Goal: Transaction & Acquisition: Purchase product/service

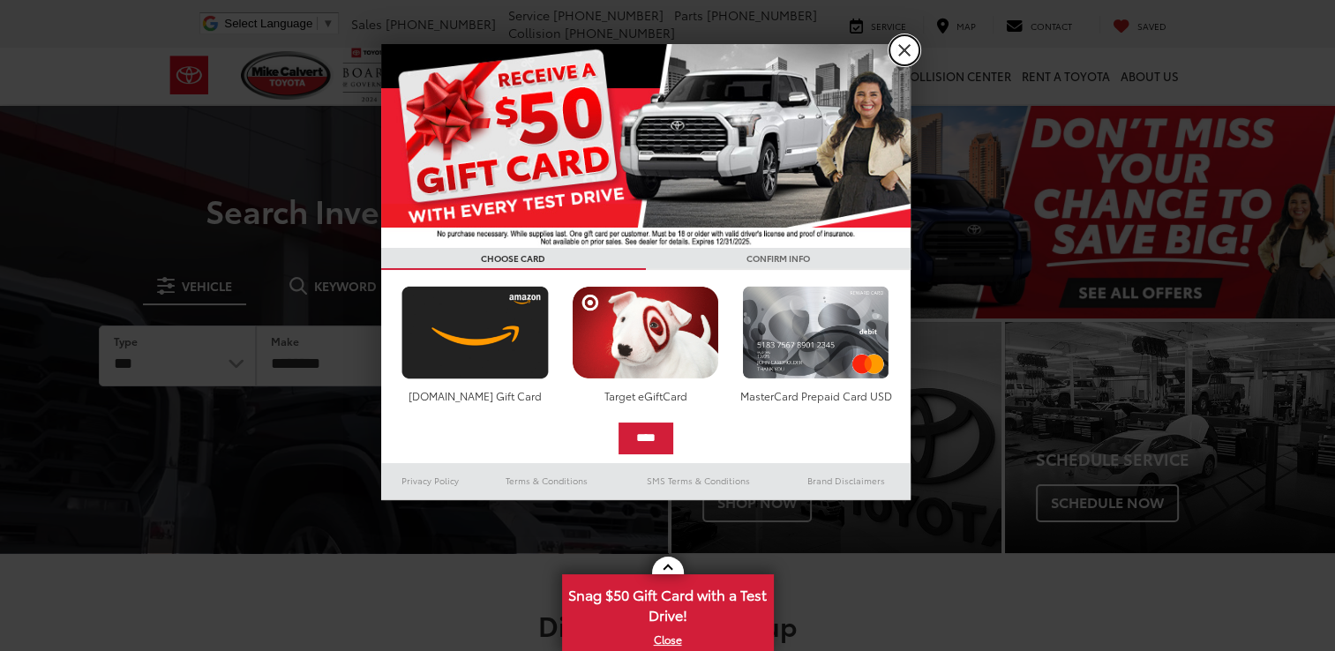
click at [903, 53] on link "X" at bounding box center [904, 50] width 30 height 30
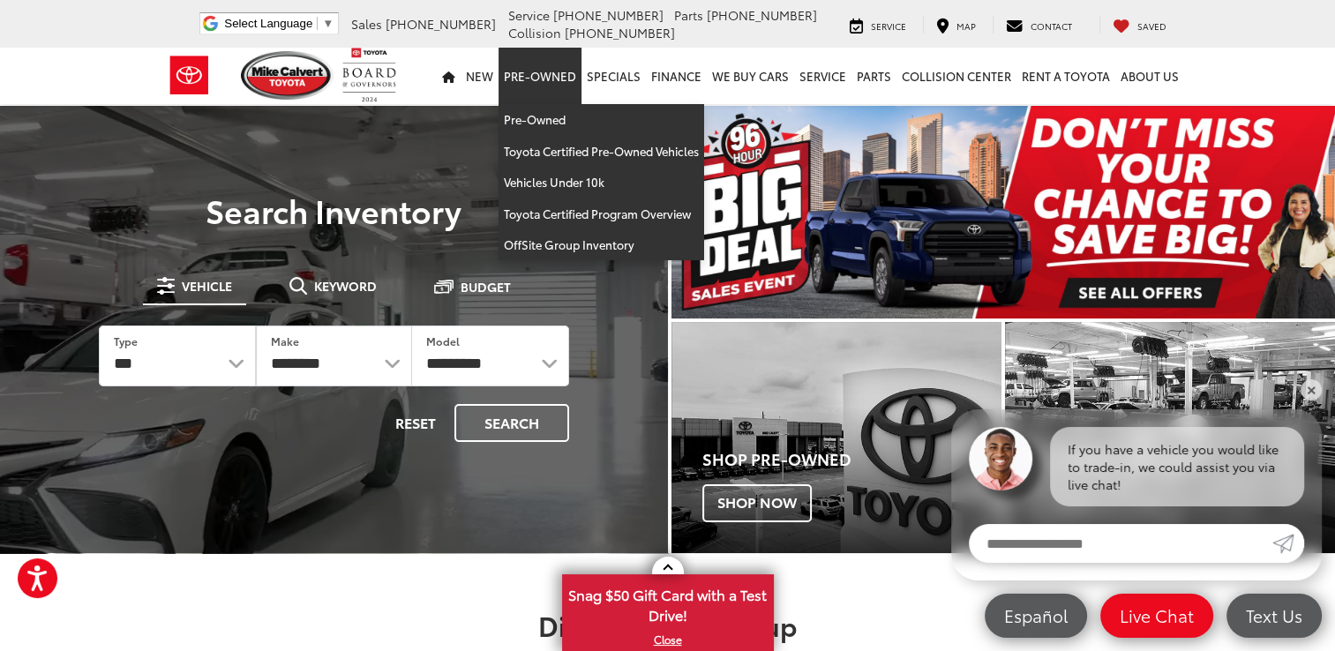
click at [557, 80] on link "Pre-Owned" at bounding box center [540, 76] width 83 height 56
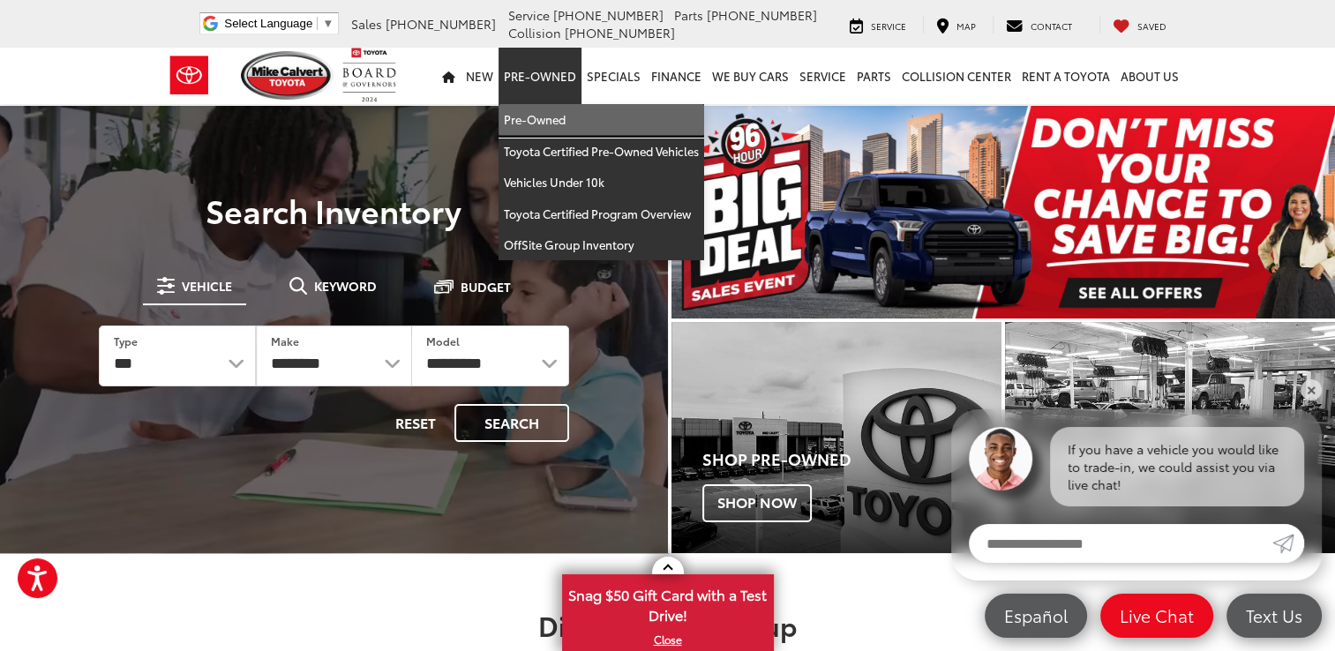
click at [543, 121] on link "Pre-Owned" at bounding box center [602, 120] width 206 height 32
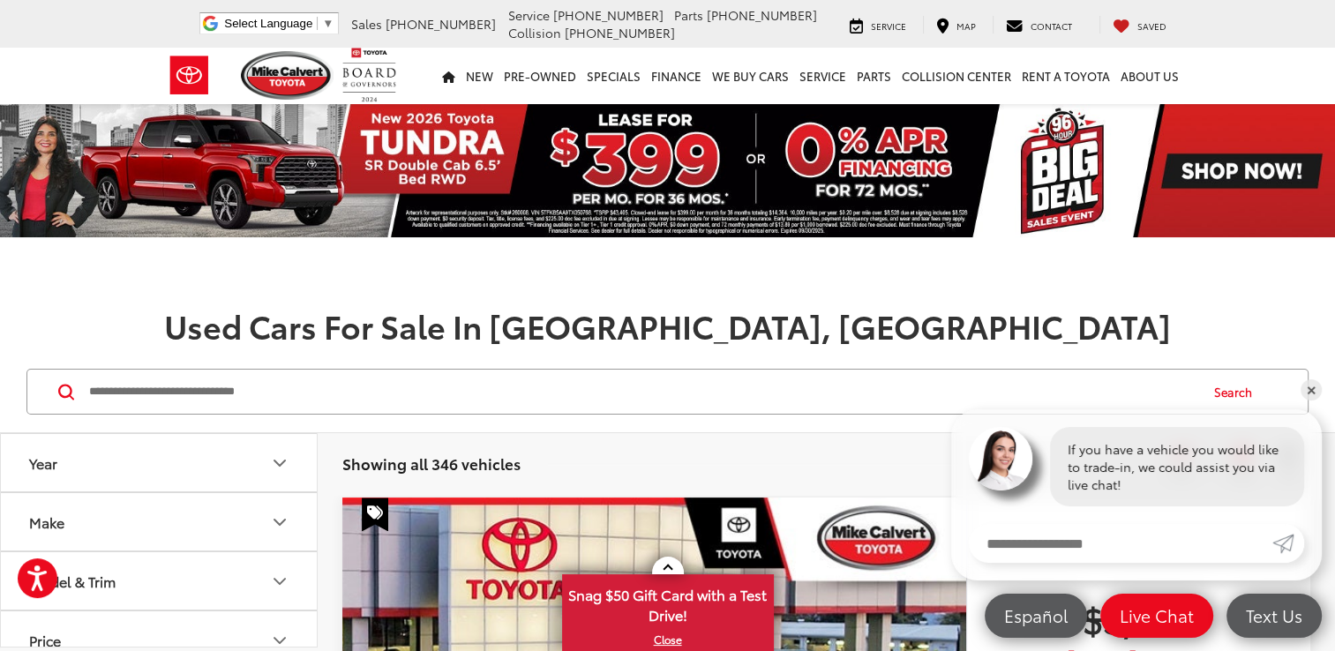
click at [89, 523] on button "Make" at bounding box center [160, 521] width 318 height 57
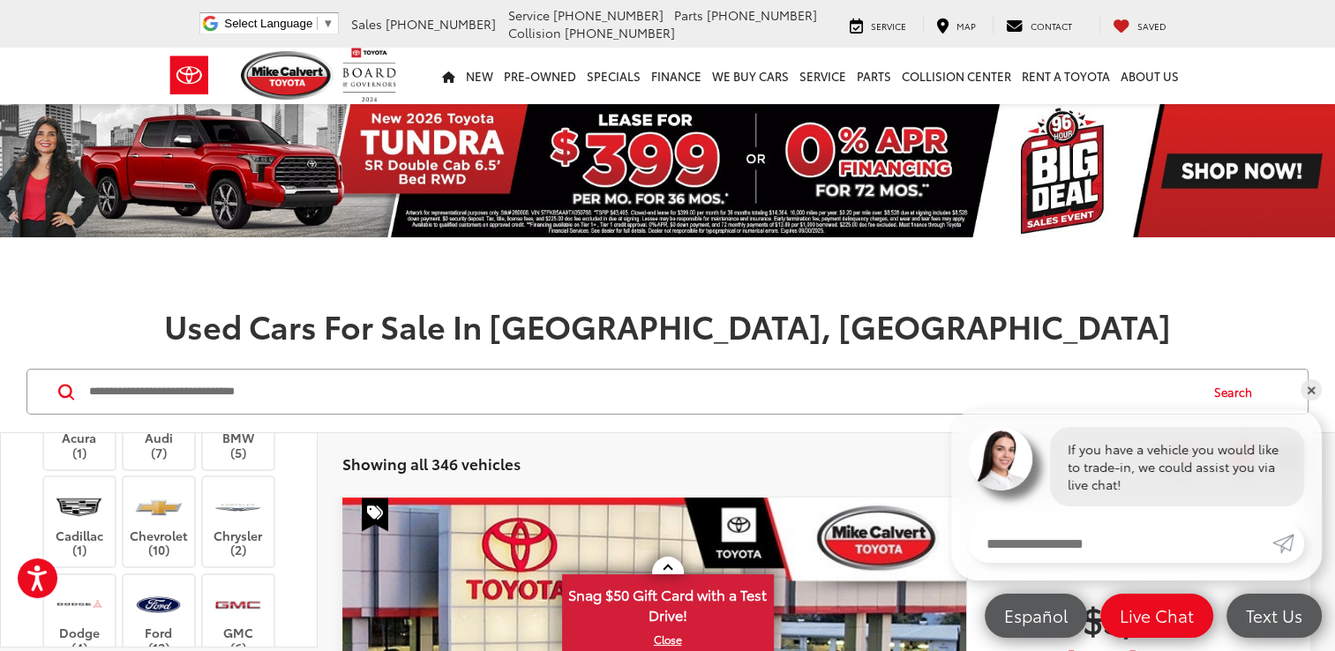
scroll to position [176, 0]
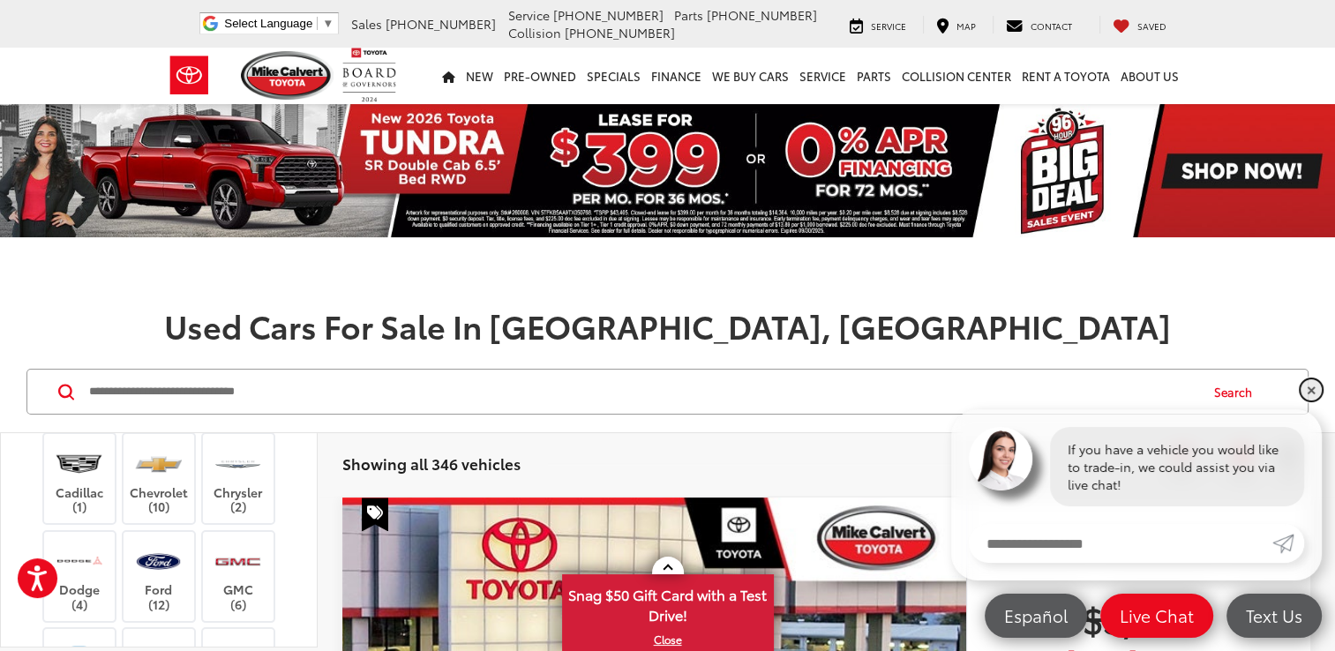
click at [1309, 390] on link "✕" at bounding box center [1311, 389] width 21 height 21
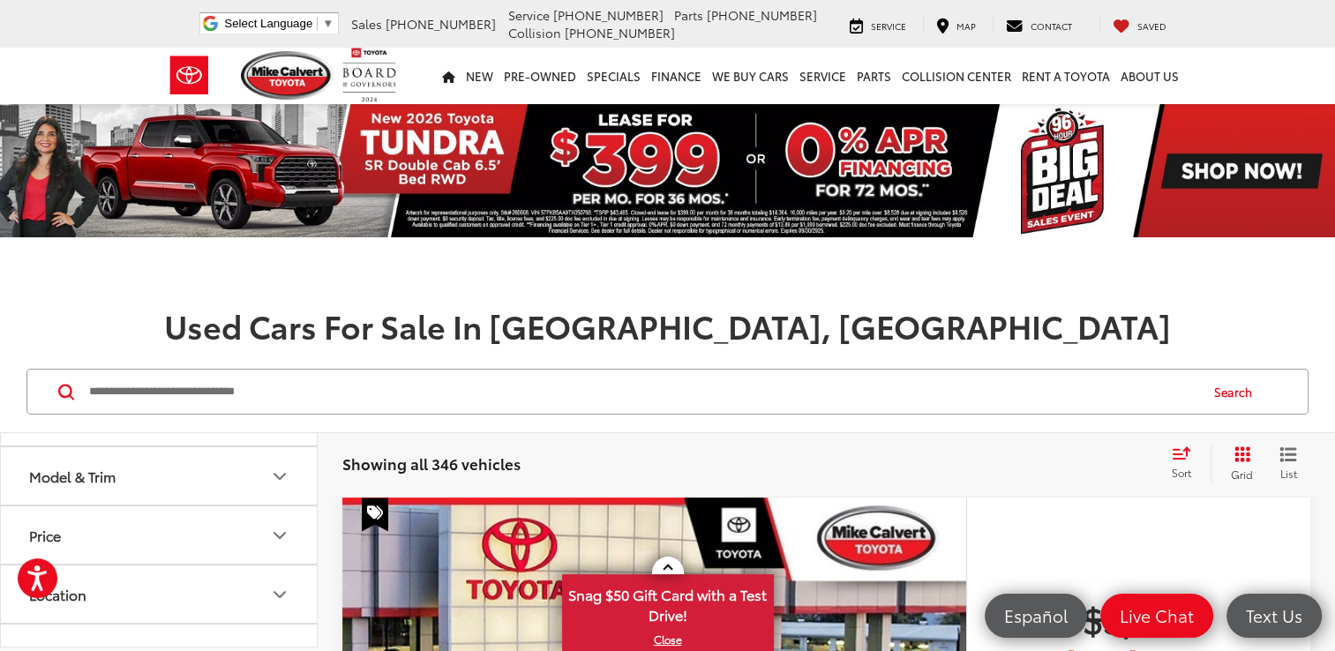
scroll to position [794, 0]
click at [159, 299] on img at bounding box center [159, 299] width 0 height 0
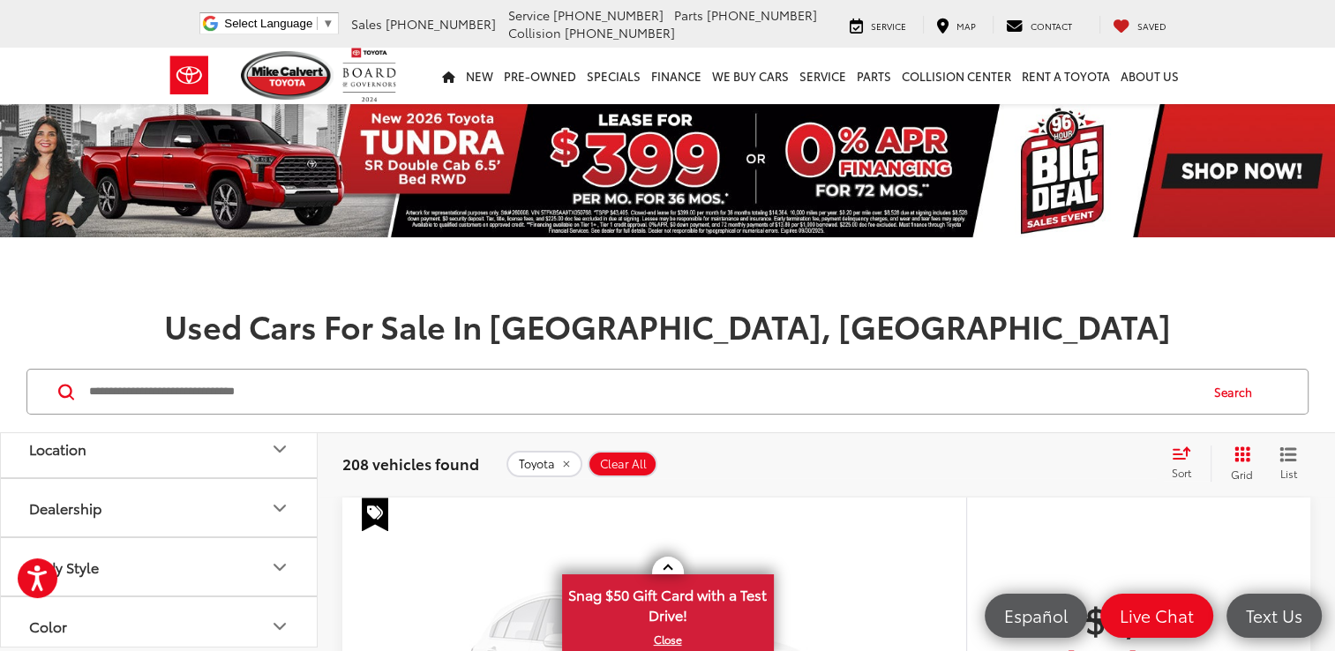
scroll to position [882, 0]
click at [277, 303] on icon "Model & Trim" at bounding box center [279, 299] width 11 height 5
click at [45, 316] on label "Corolla Cross (6)" at bounding box center [159, 300] width 238 height 31
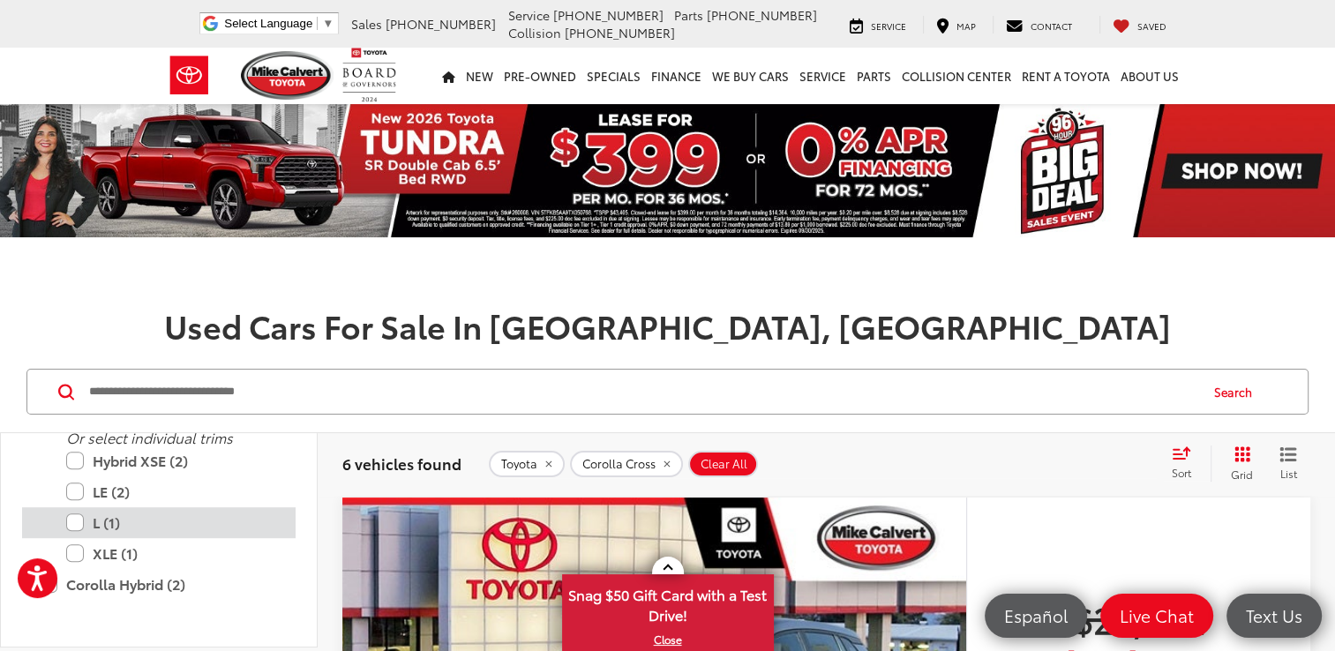
scroll to position [1235, 0]
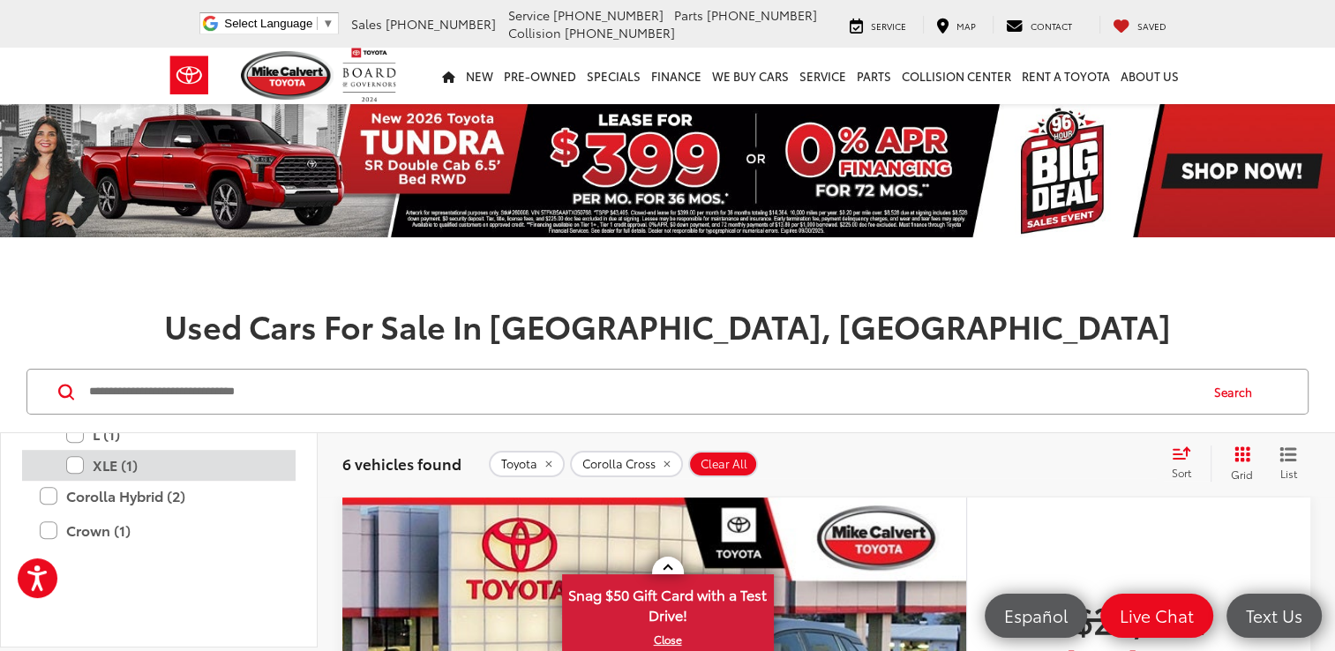
click at [74, 481] on label "XLE (1)" at bounding box center [172, 465] width 212 height 31
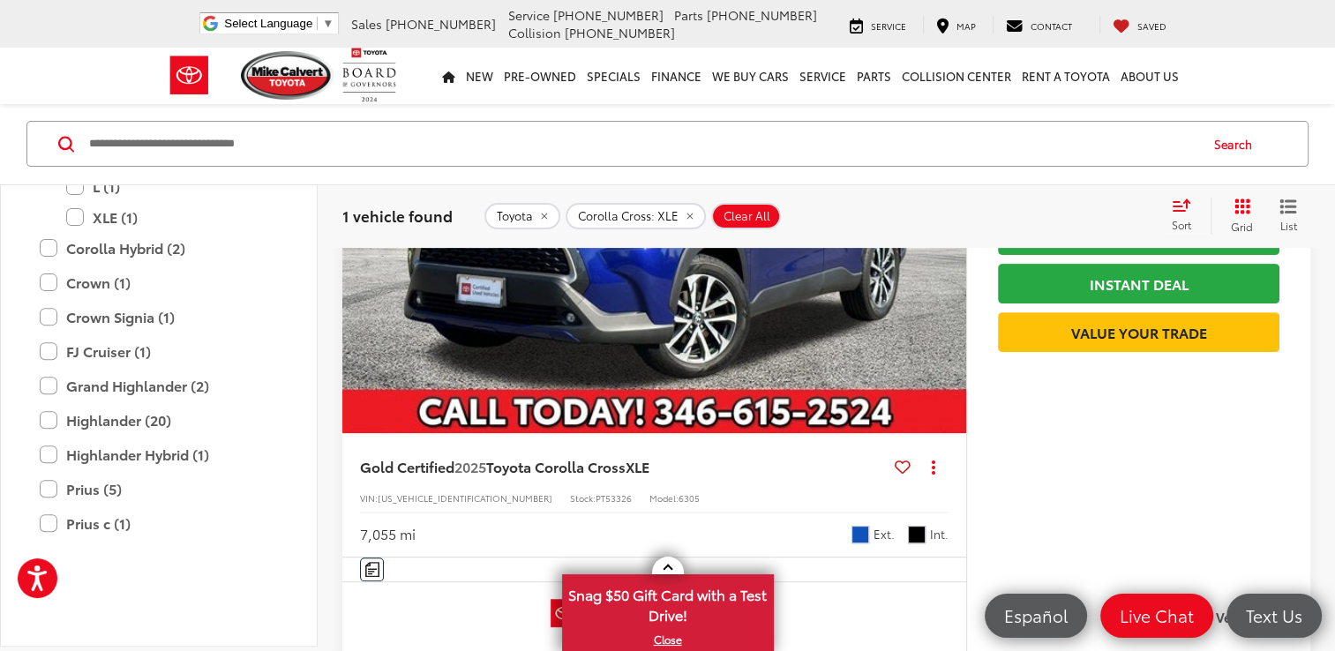
scroll to position [529, 0]
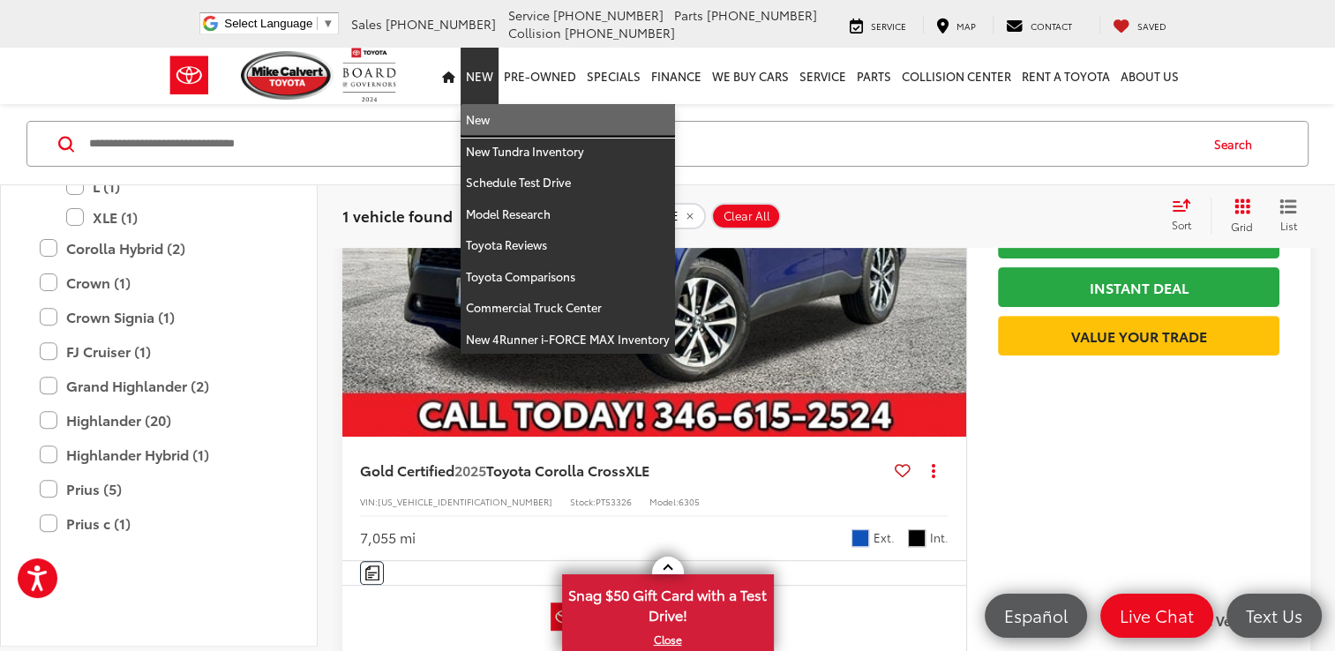
click at [490, 121] on link "New" at bounding box center [568, 120] width 214 height 32
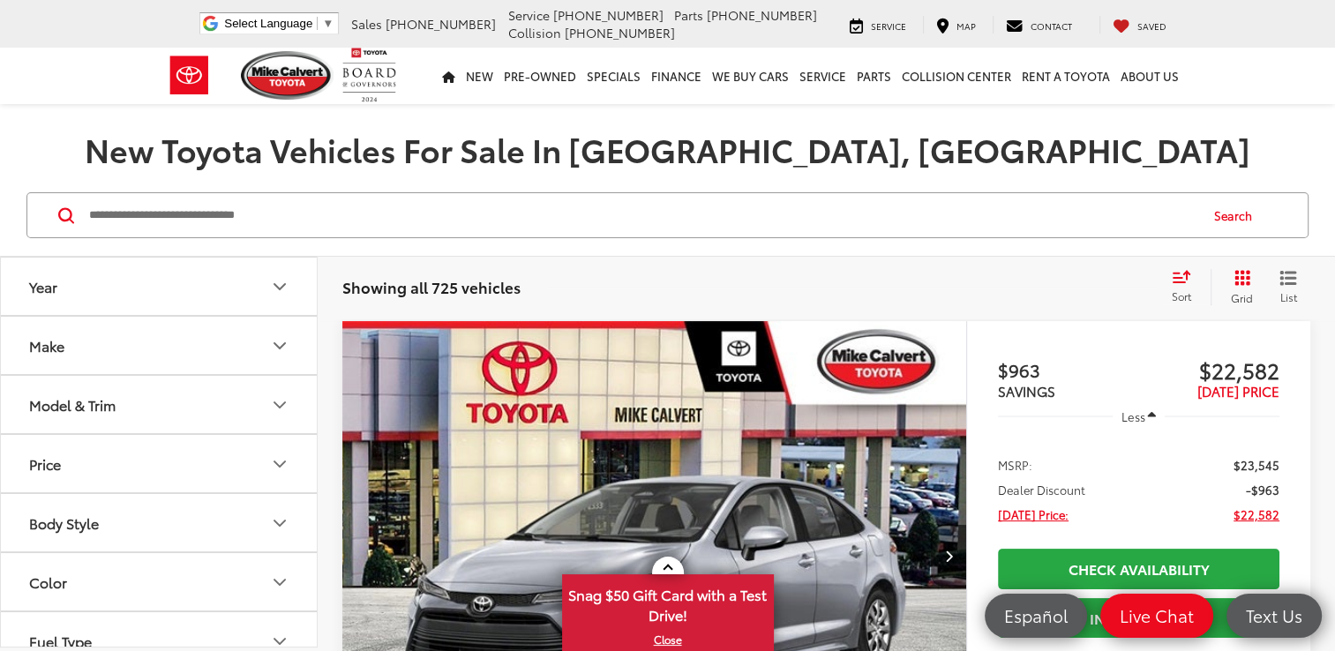
click at [74, 349] on button "Make" at bounding box center [160, 345] width 318 height 57
click at [77, 402] on div "Model & Trim" at bounding box center [72, 404] width 86 height 17
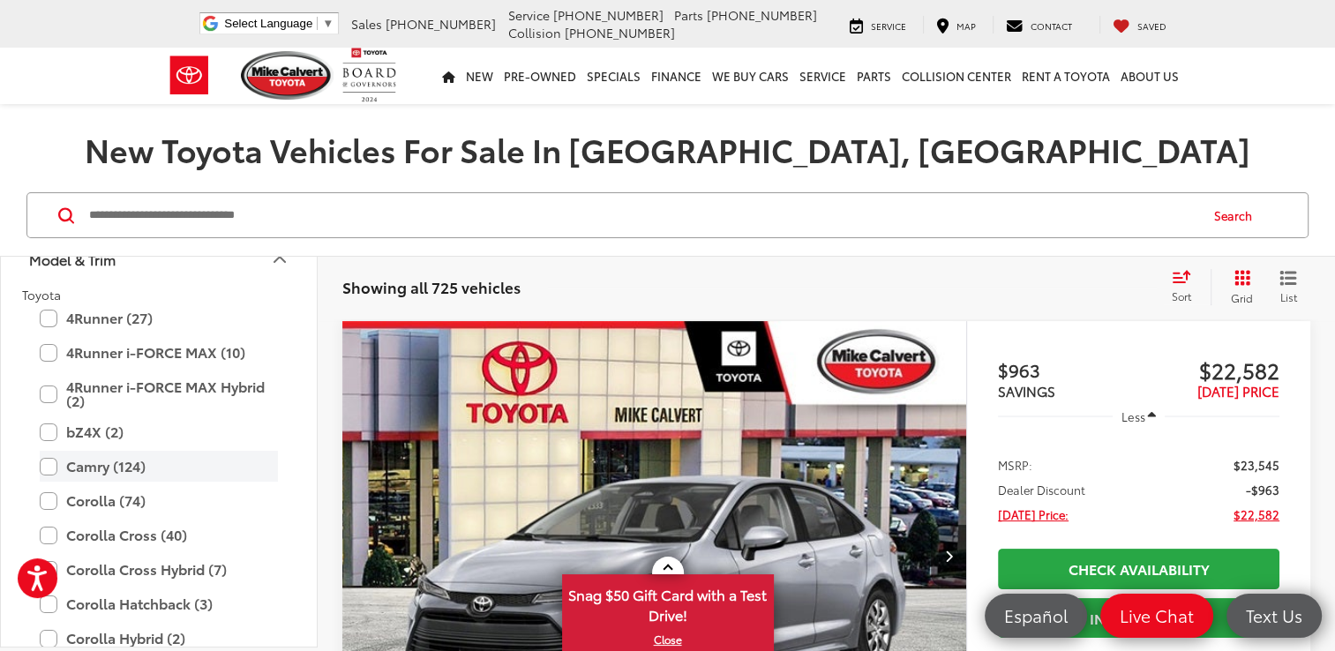
scroll to position [176, 0]
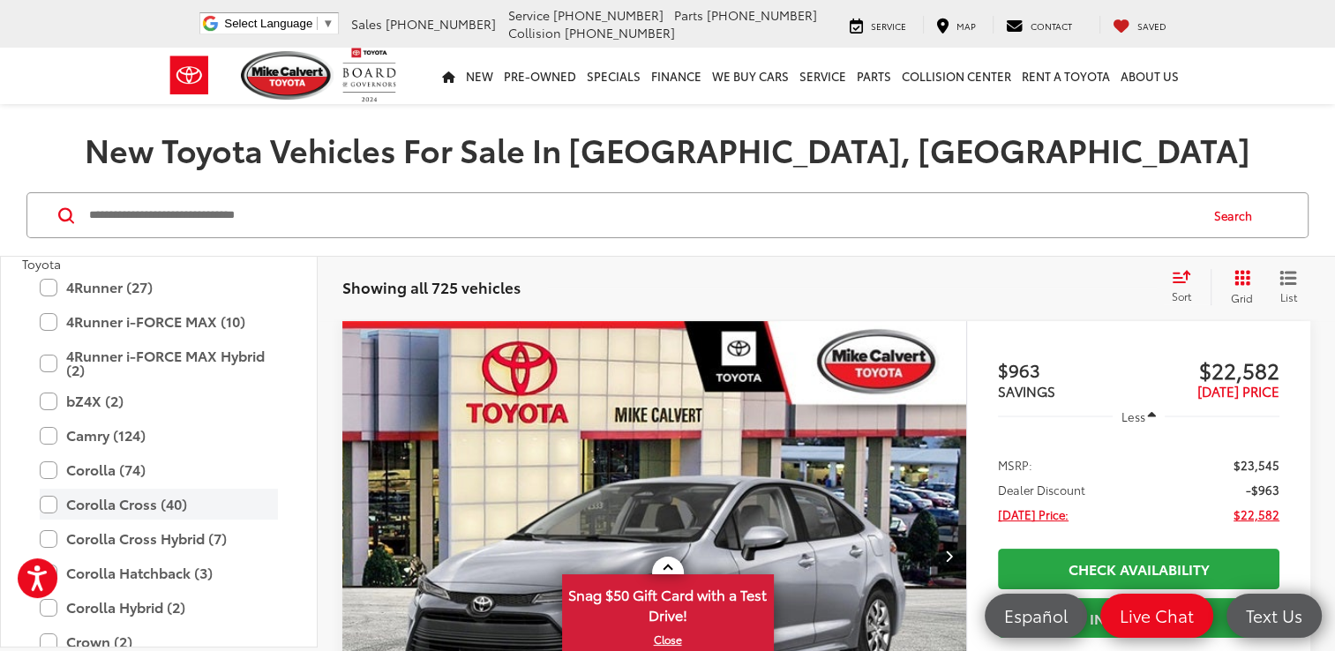
click at [49, 503] on label "Corolla Cross (40)" at bounding box center [159, 504] width 238 height 31
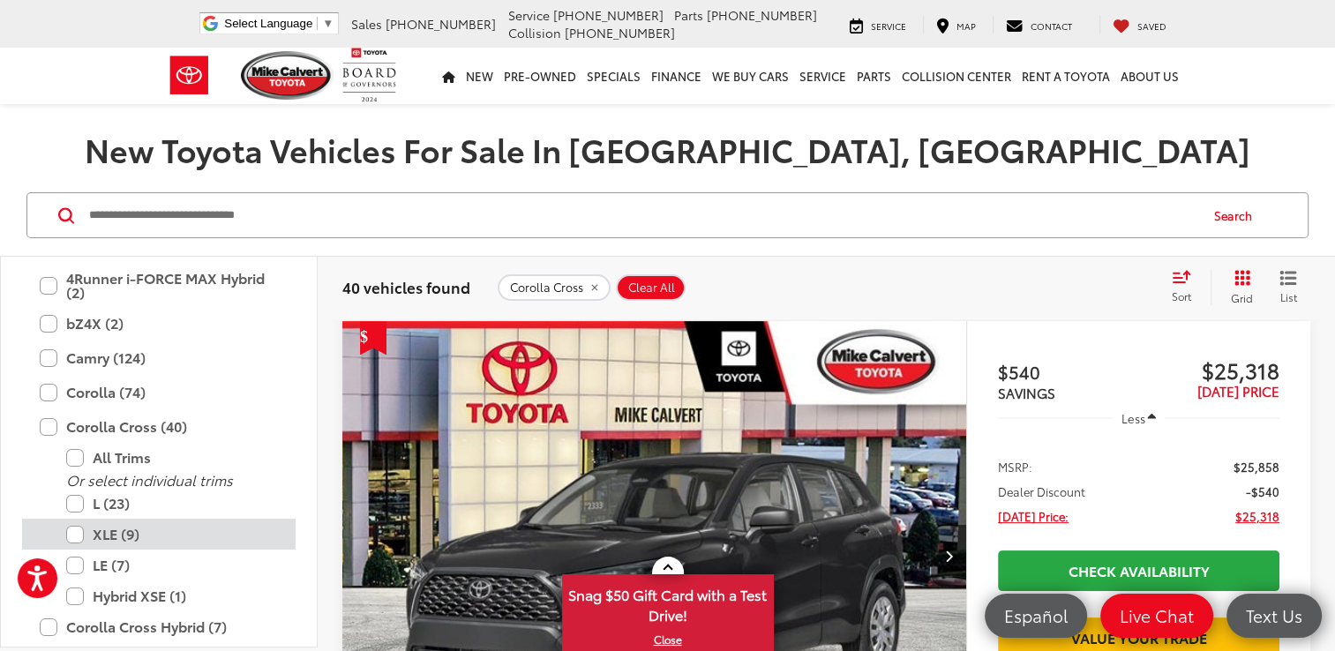
scroll to position [265, 0]
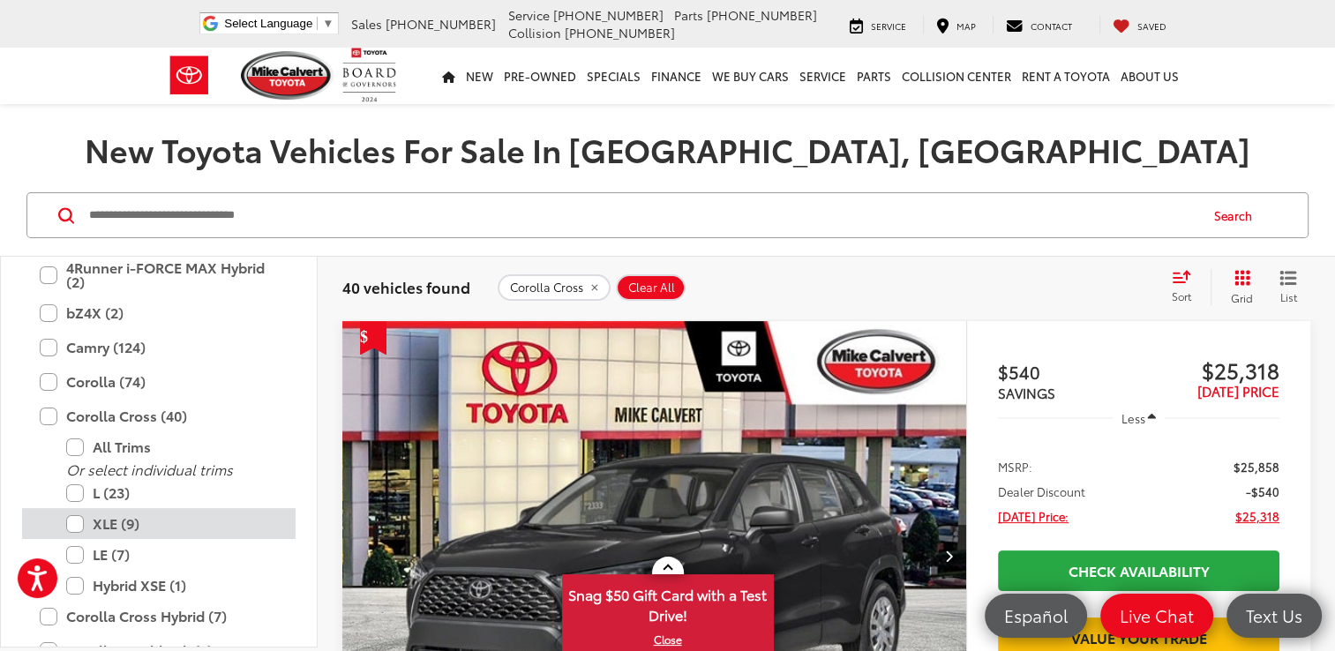
click at [75, 521] on label "XLE (9)" at bounding box center [172, 523] width 212 height 31
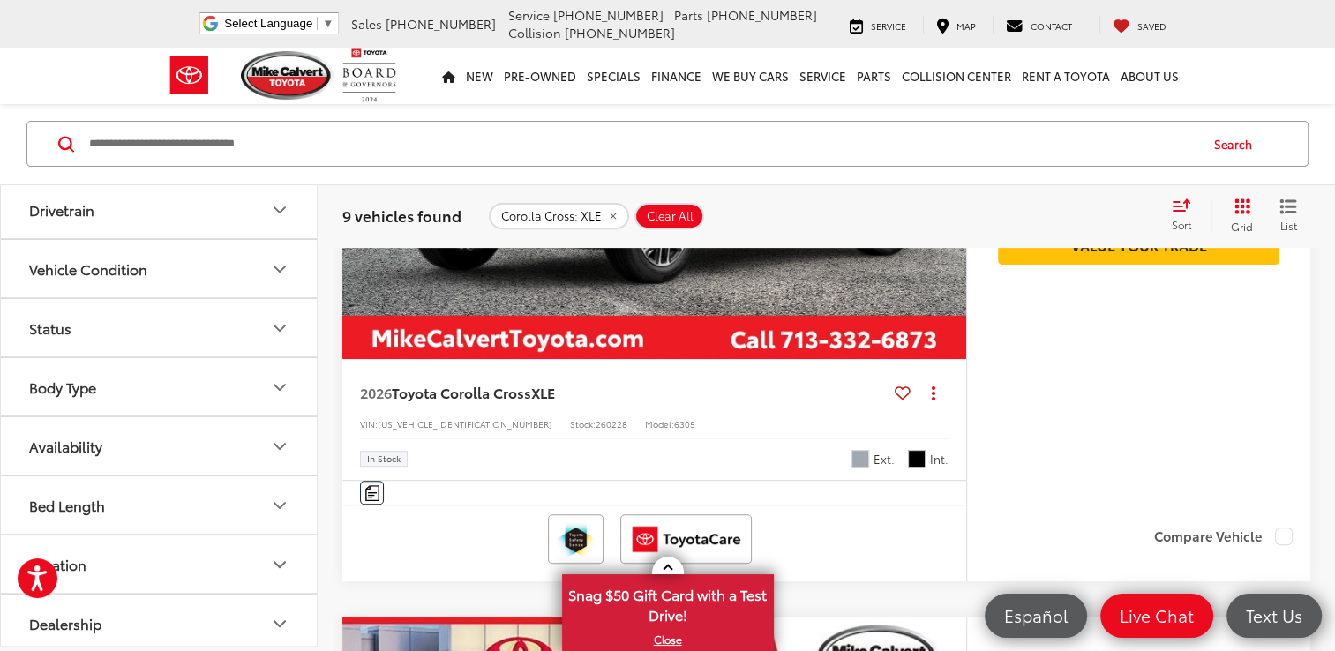
scroll to position [618, 0]
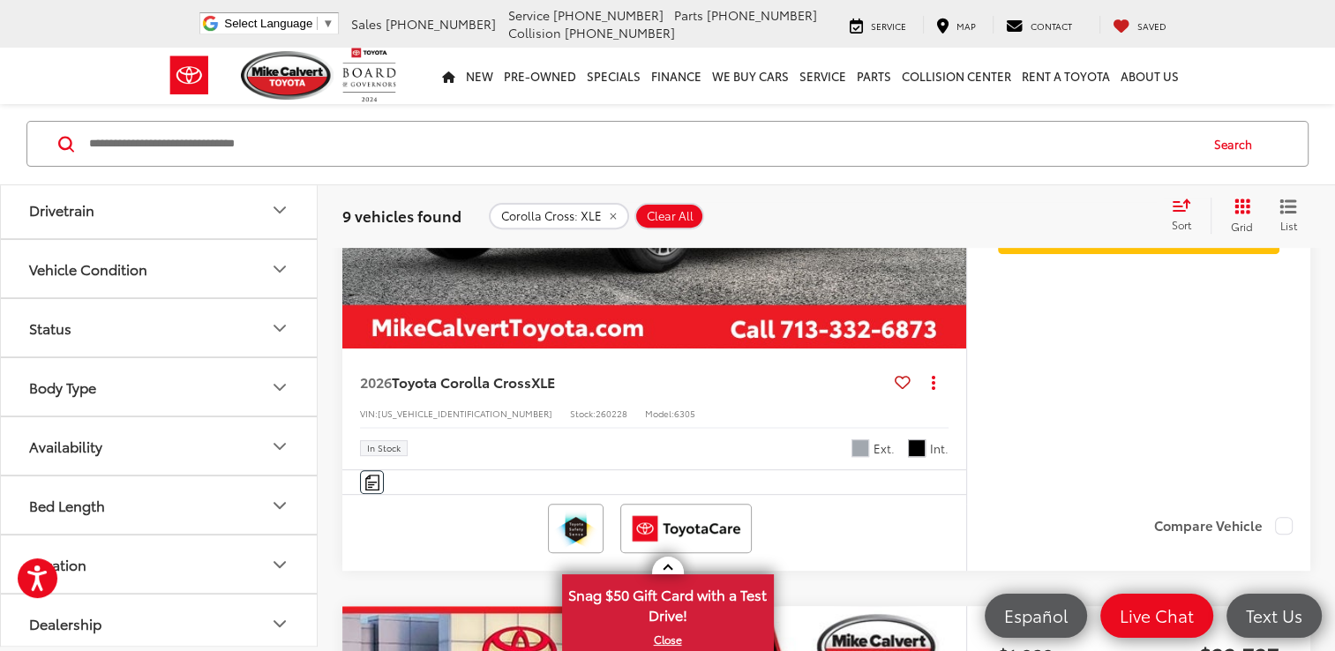
click at [131, 559] on button "Location" at bounding box center [160, 564] width 318 height 57
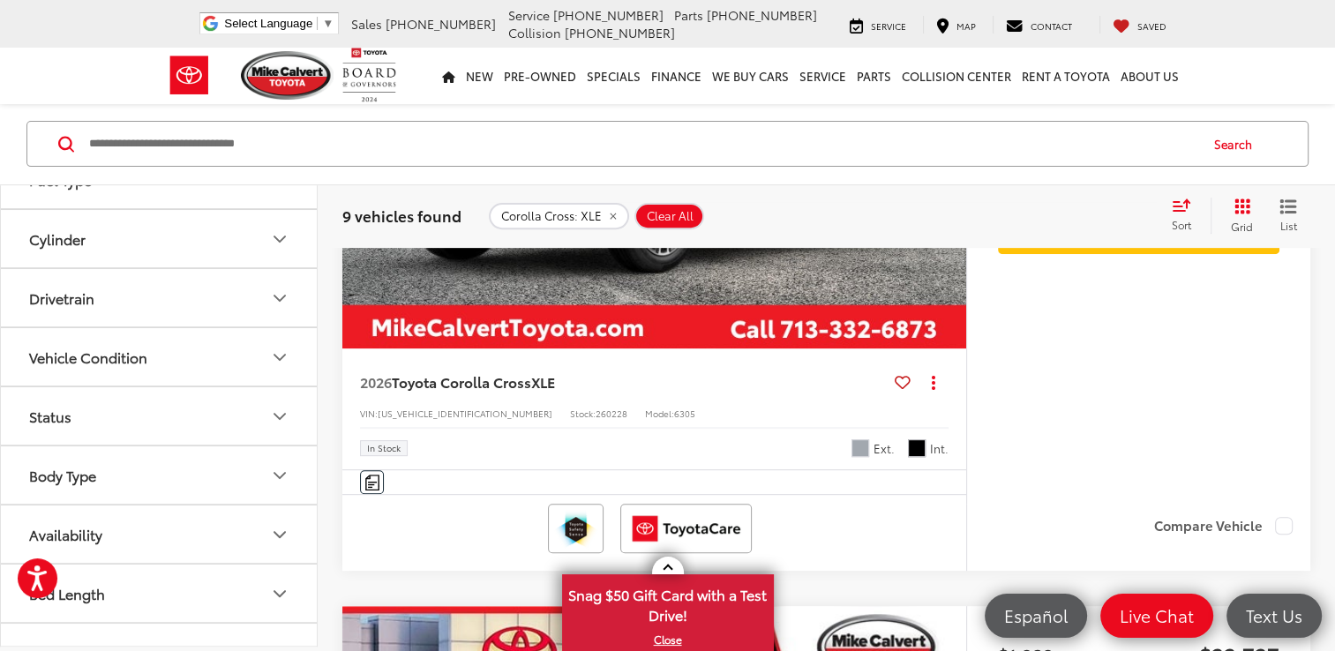
click at [124, 420] on button "Status" at bounding box center [160, 415] width 318 height 57
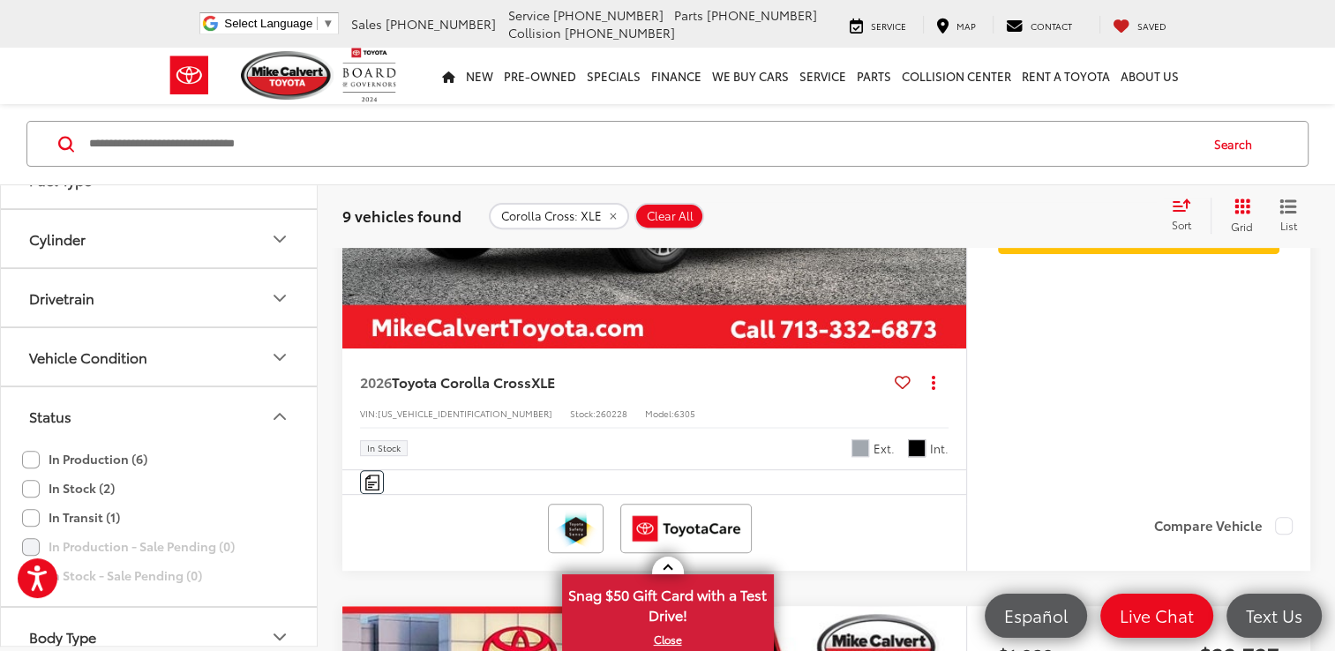
click at [30, 484] on label "In Stock (2)" at bounding box center [68, 488] width 93 height 29
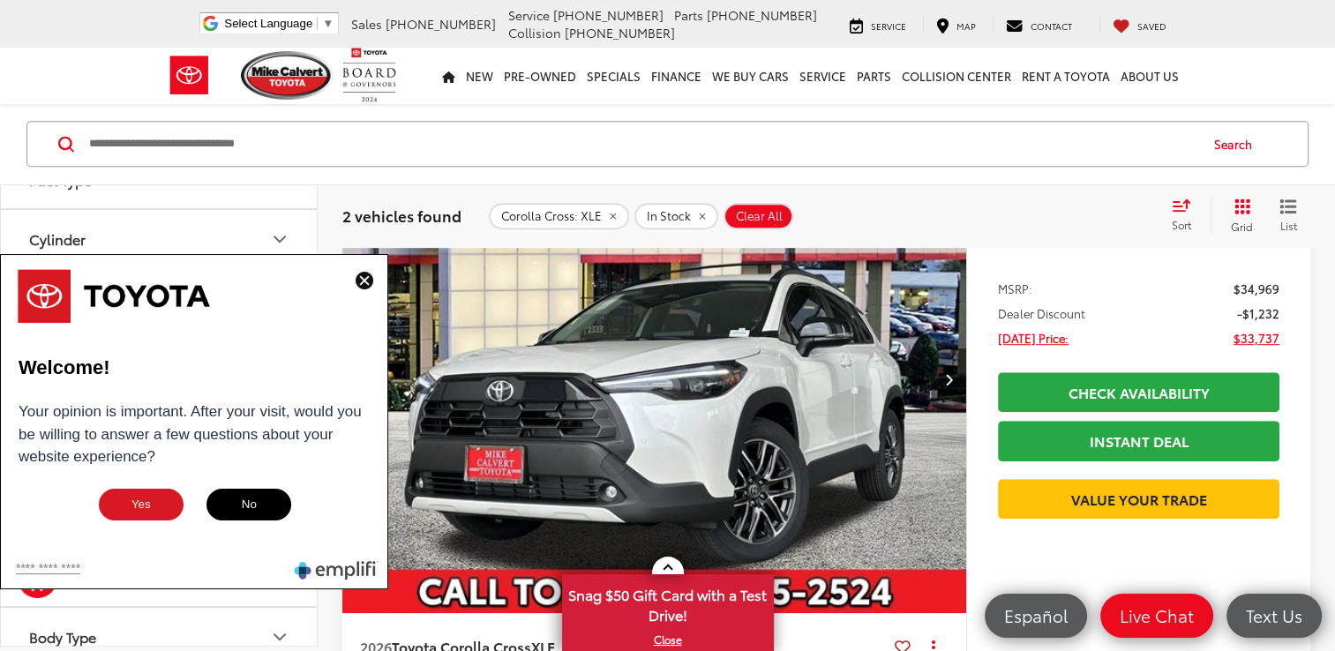
scroll to position [1129, 0]
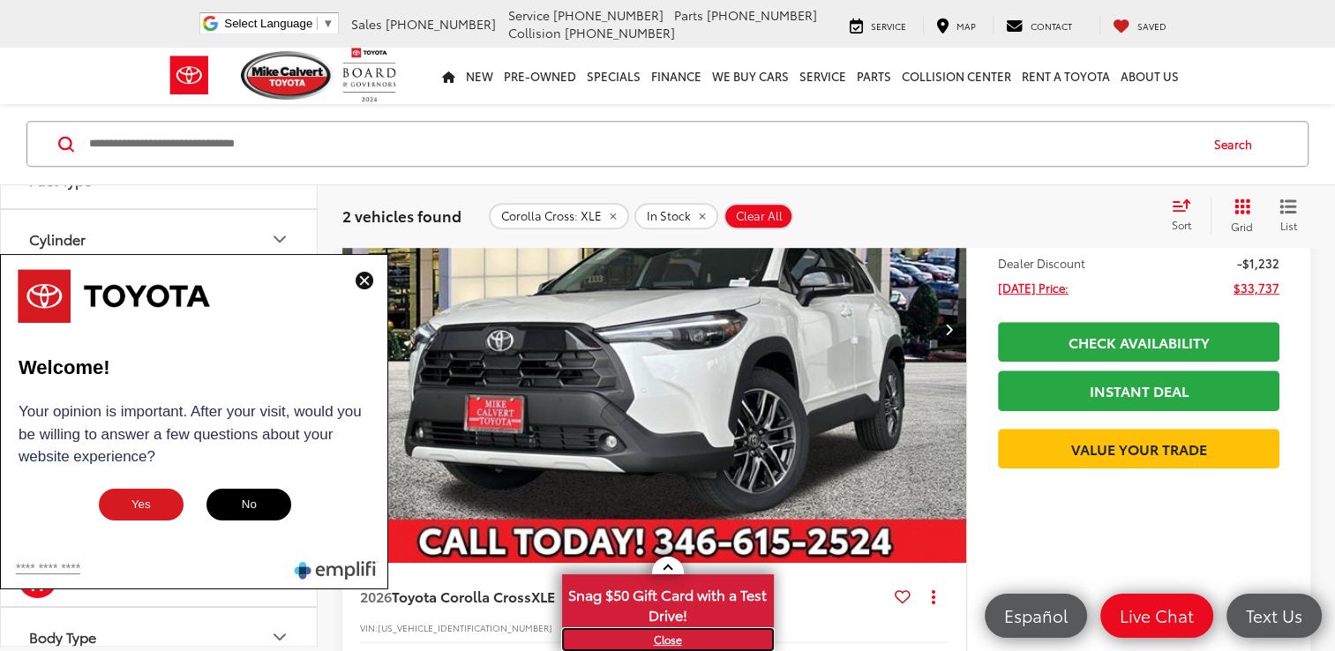
click at [668, 641] on link "X" at bounding box center [668, 639] width 208 height 19
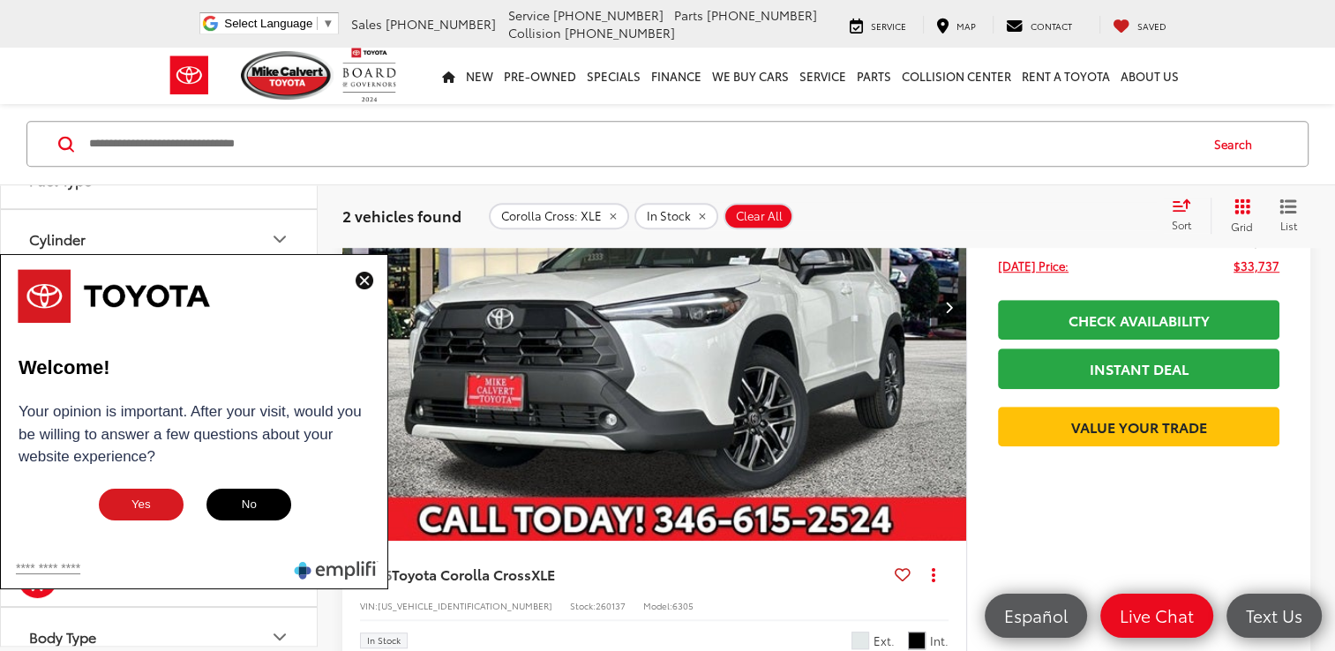
scroll to position [1218, 0]
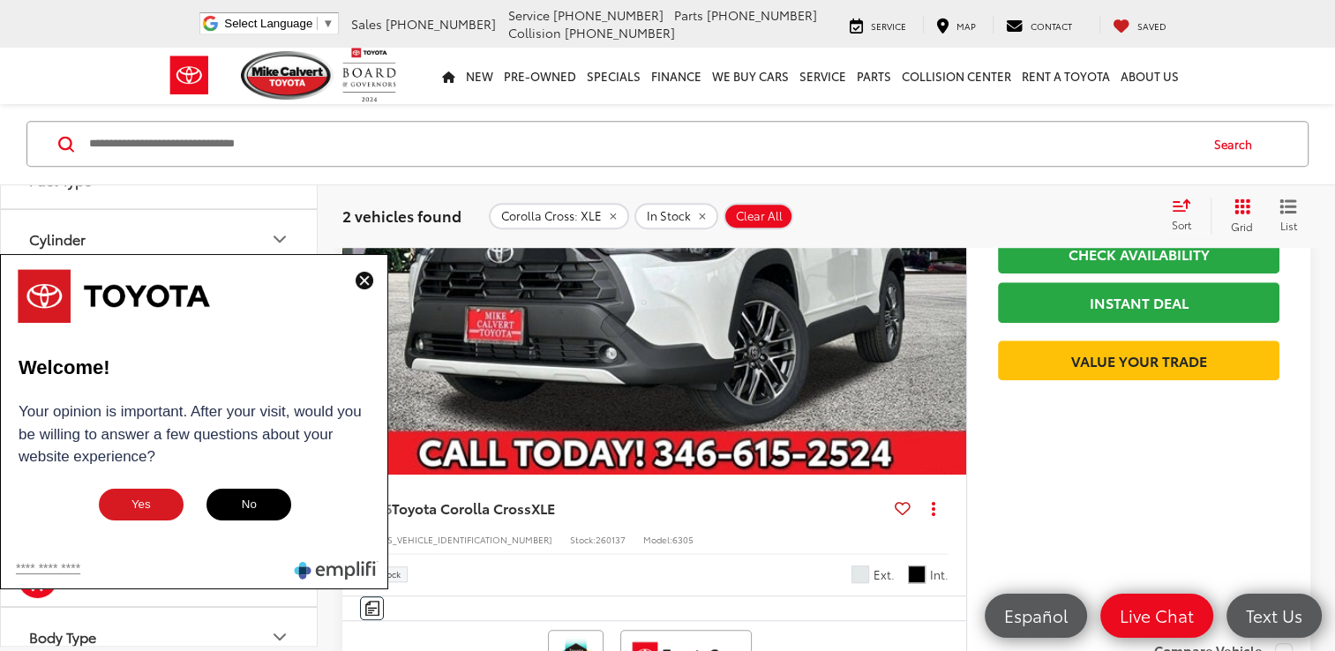
click at [356, 283] on img at bounding box center [365, 281] width 18 height 18
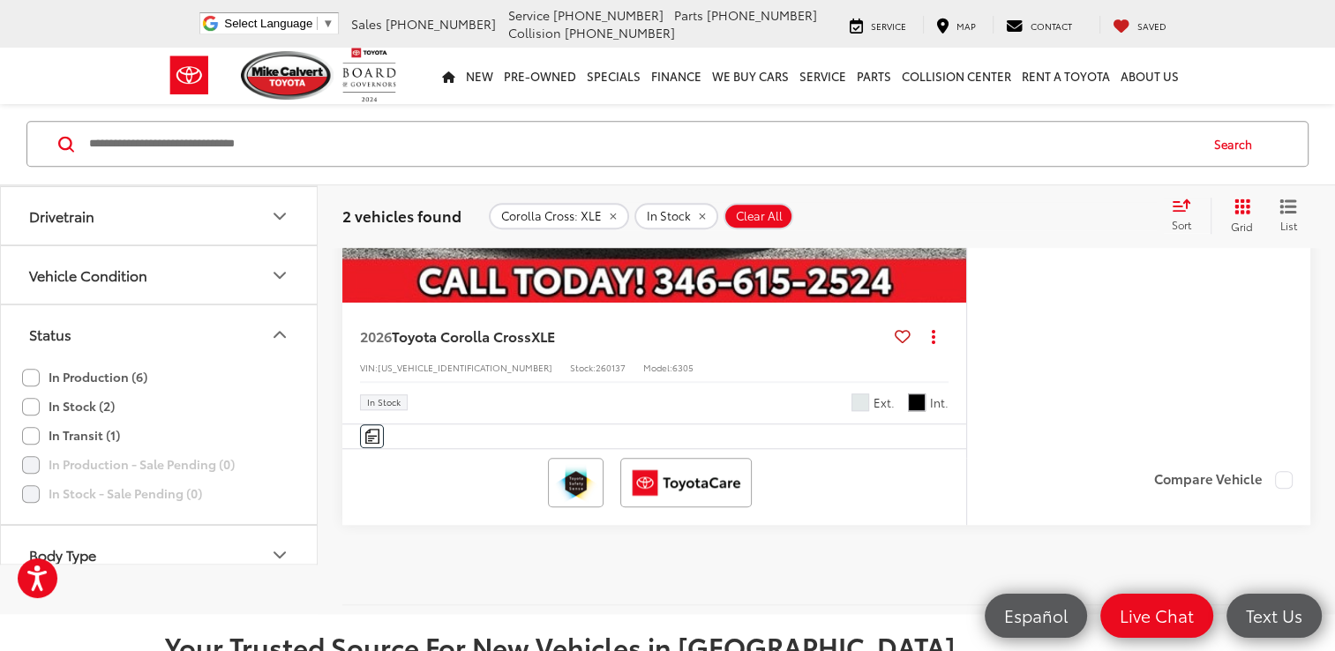
scroll to position [1394, 0]
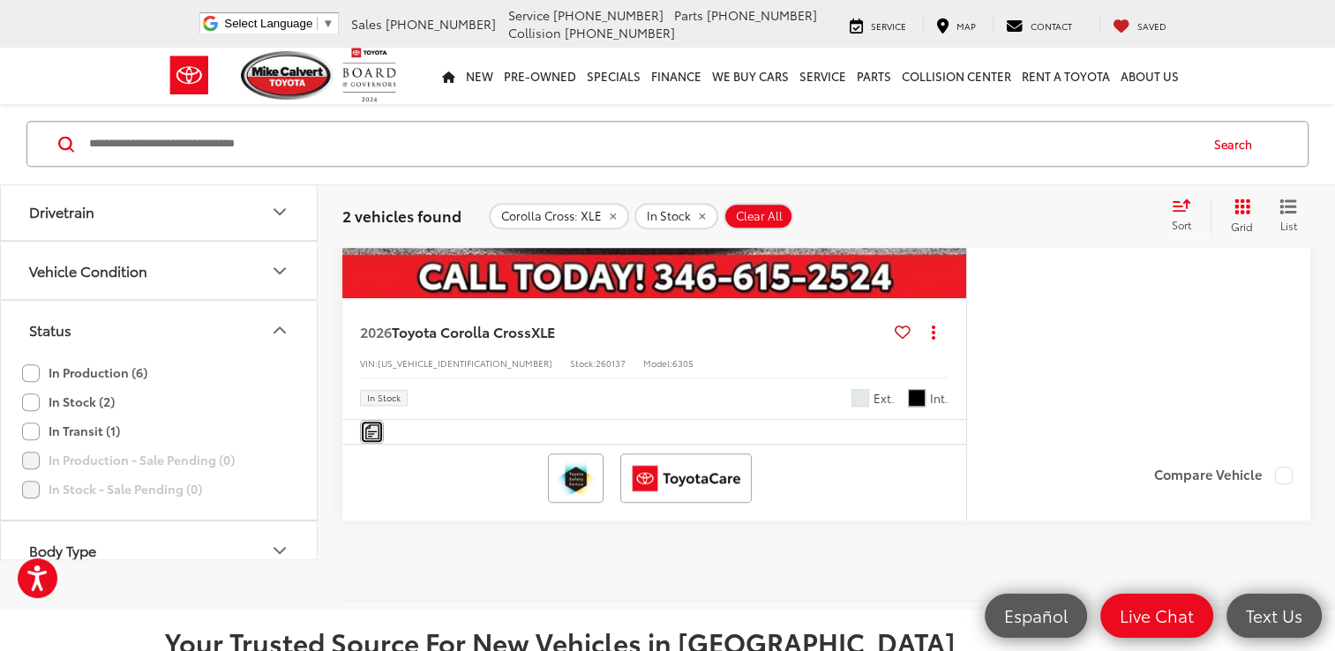
click at [373, 432] on img "Comments" at bounding box center [372, 431] width 14 height 15
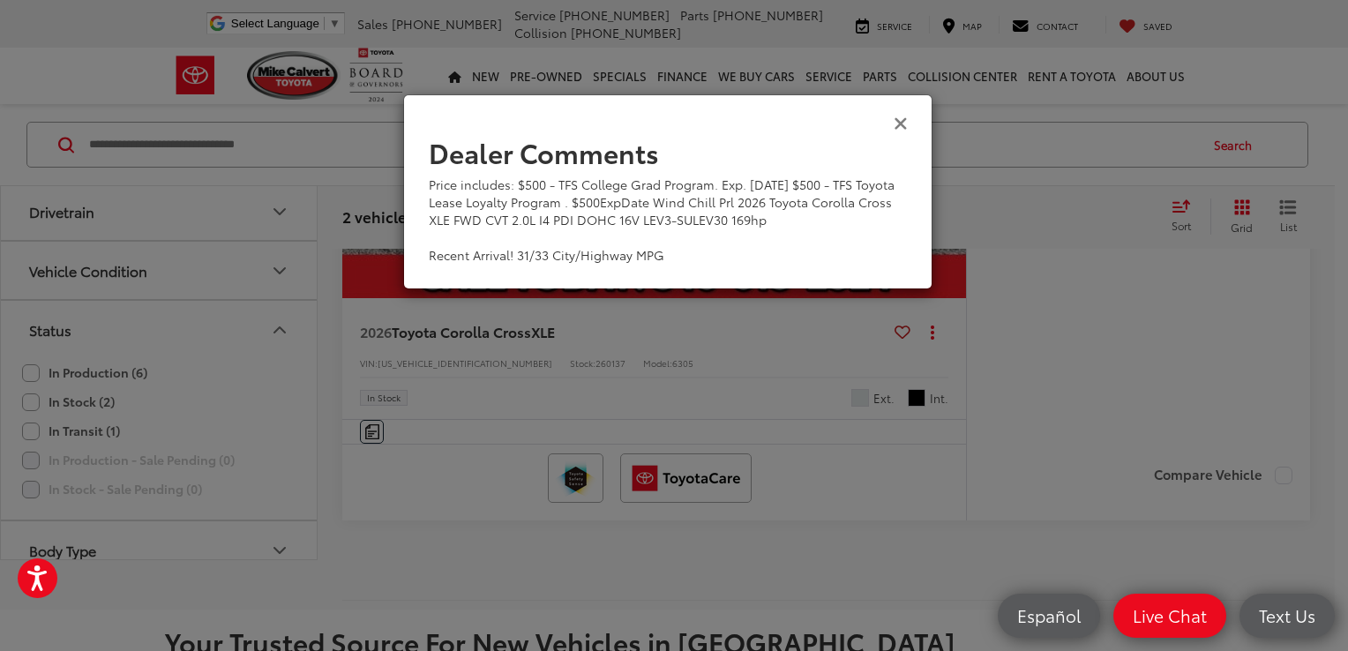
click at [898, 122] on icon "Close" at bounding box center [901, 122] width 14 height 19
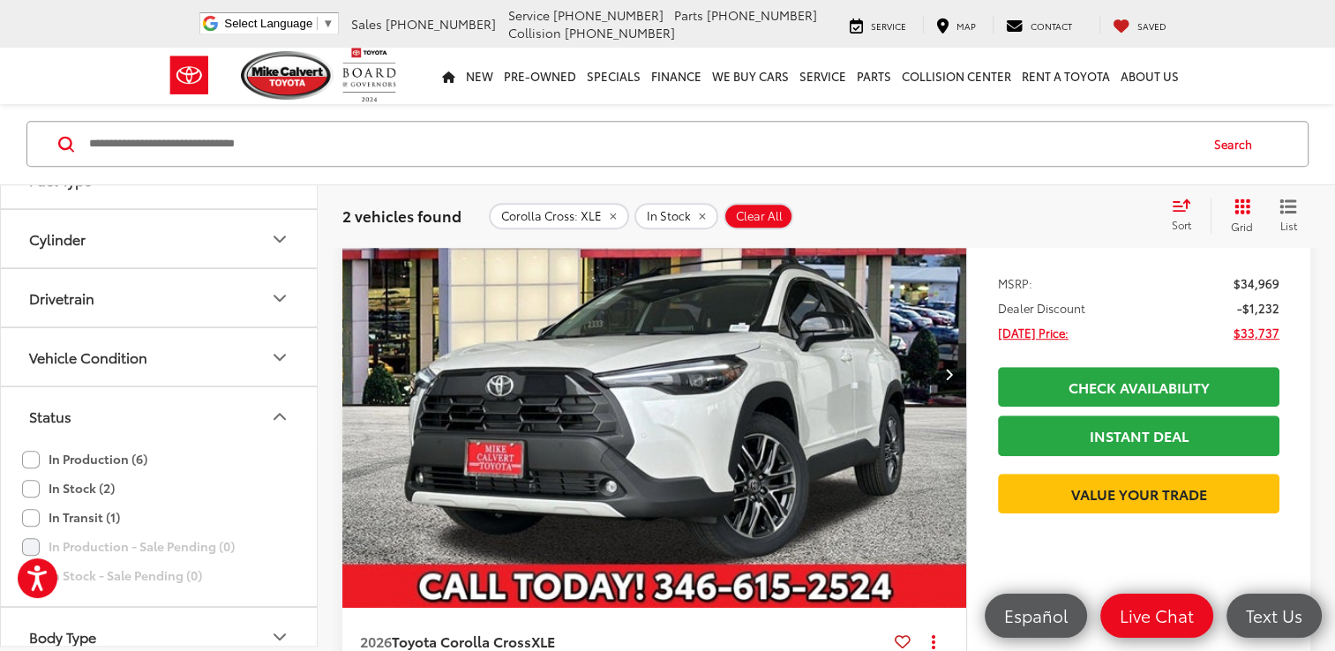
scroll to position [1041, 0]
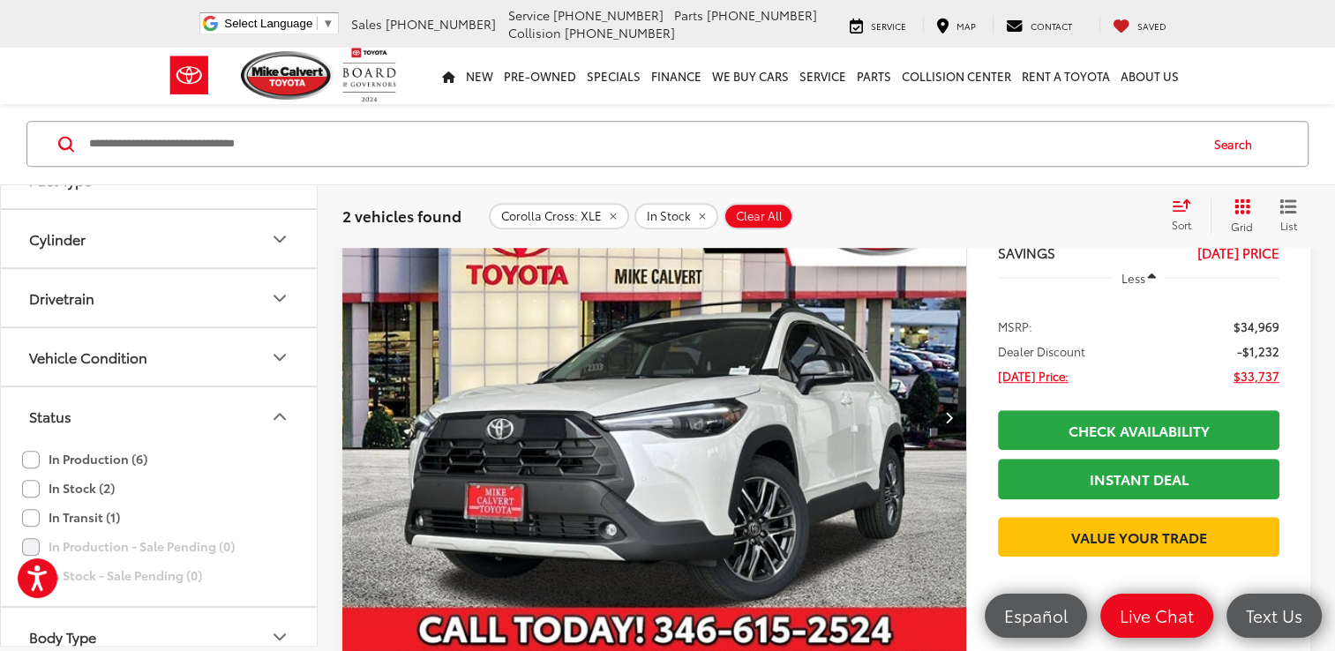
click at [695, 408] on img "2026 Toyota Corolla Cross XLE 0" at bounding box center [654, 417] width 626 height 469
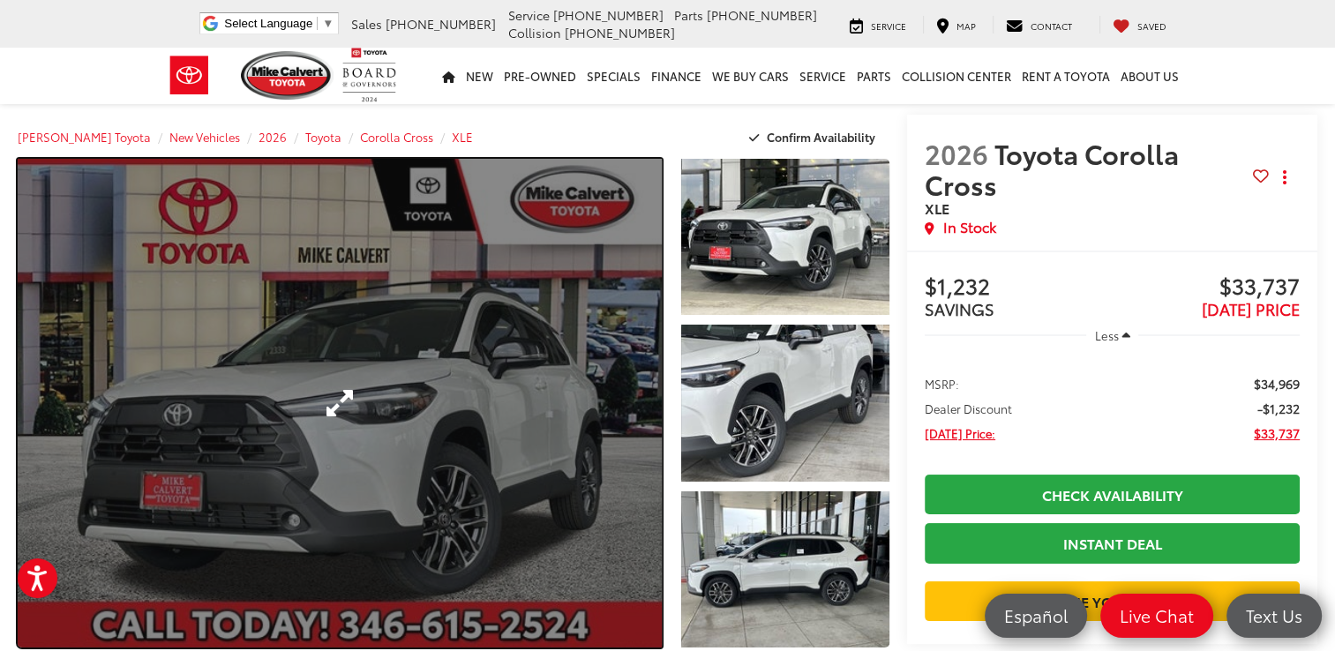
click at [342, 401] on link "Expand Photo 0" at bounding box center [340, 403] width 644 height 489
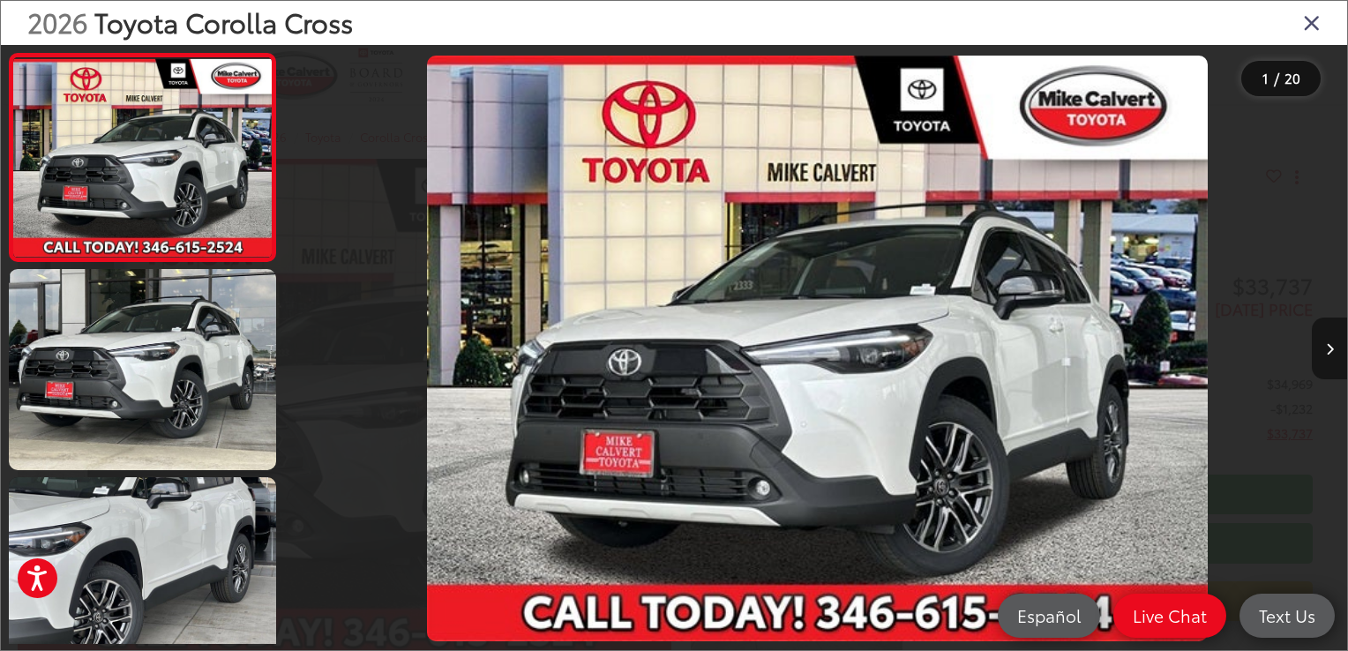
click at [1331, 349] on icon "Next image" at bounding box center [1330, 349] width 8 height 12
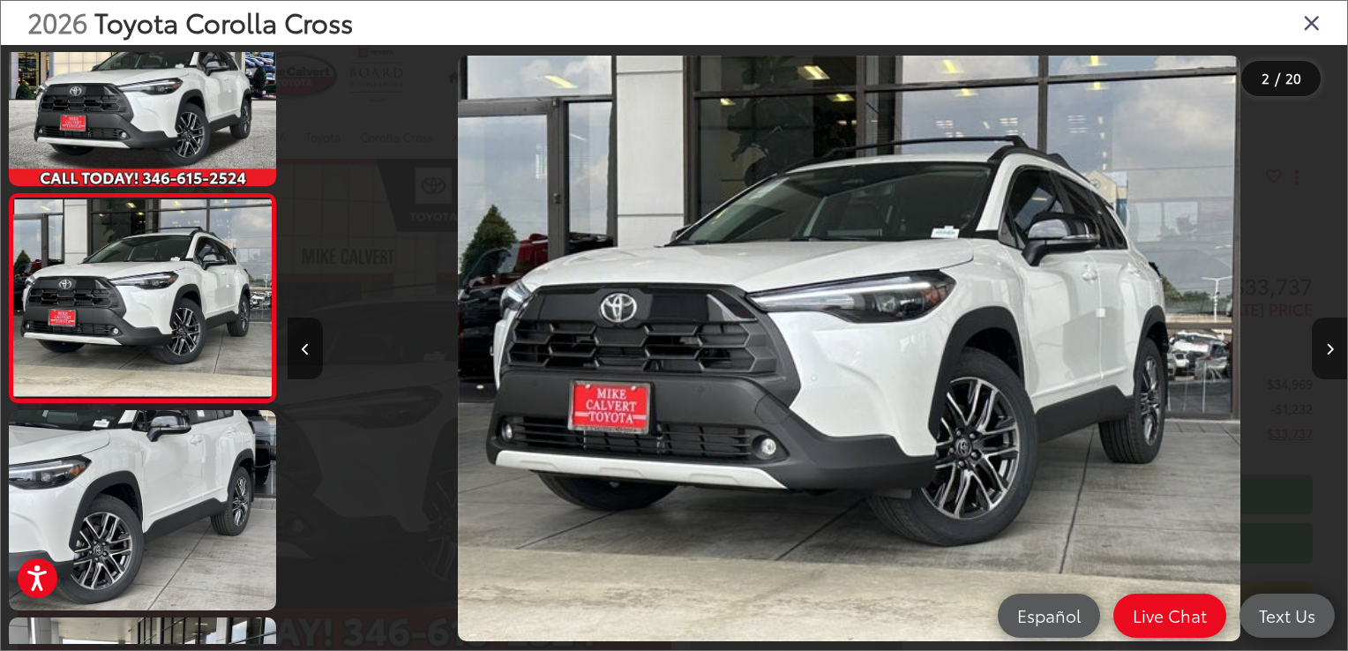
scroll to position [0, 1059]
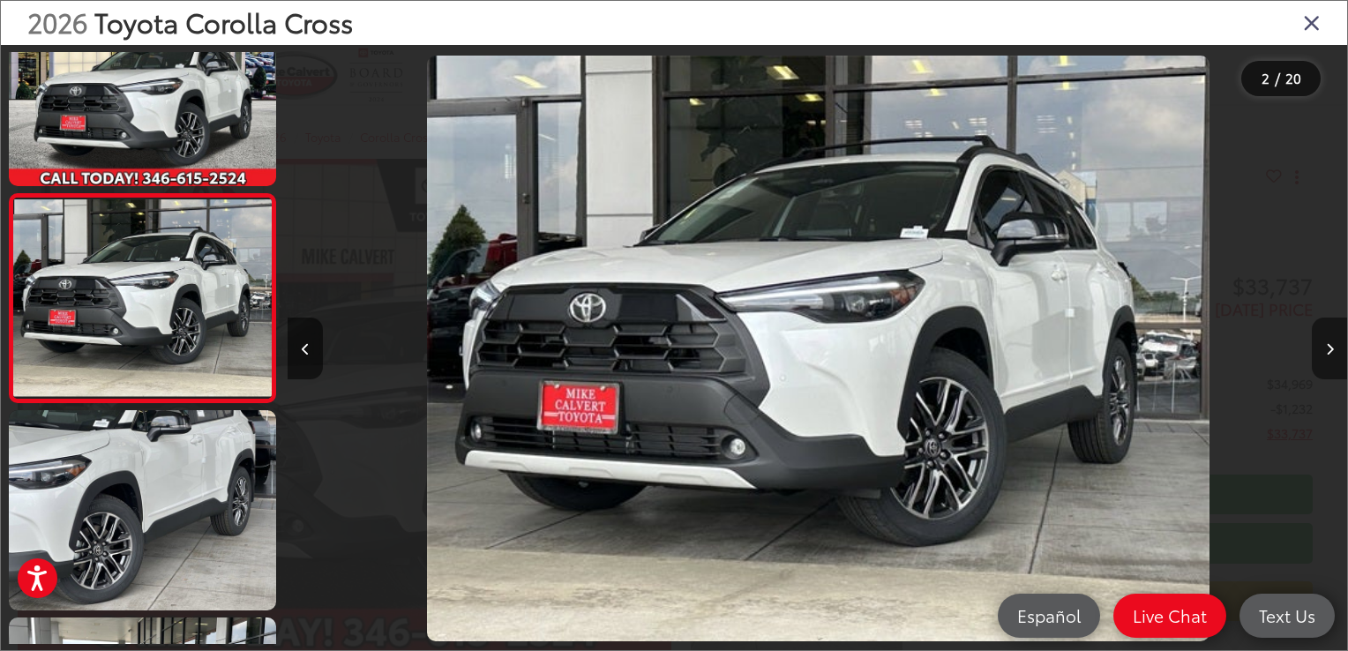
click at [1331, 349] on icon "Next image" at bounding box center [1330, 349] width 8 height 12
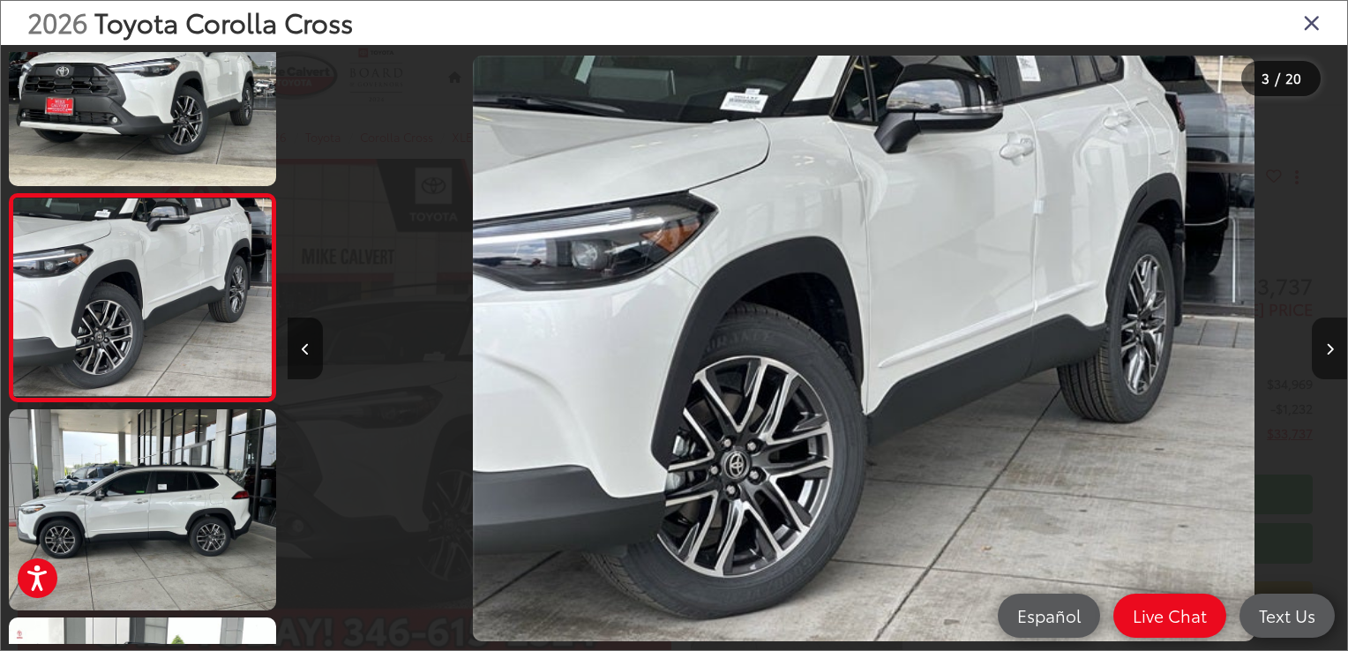
scroll to position [0, 2119]
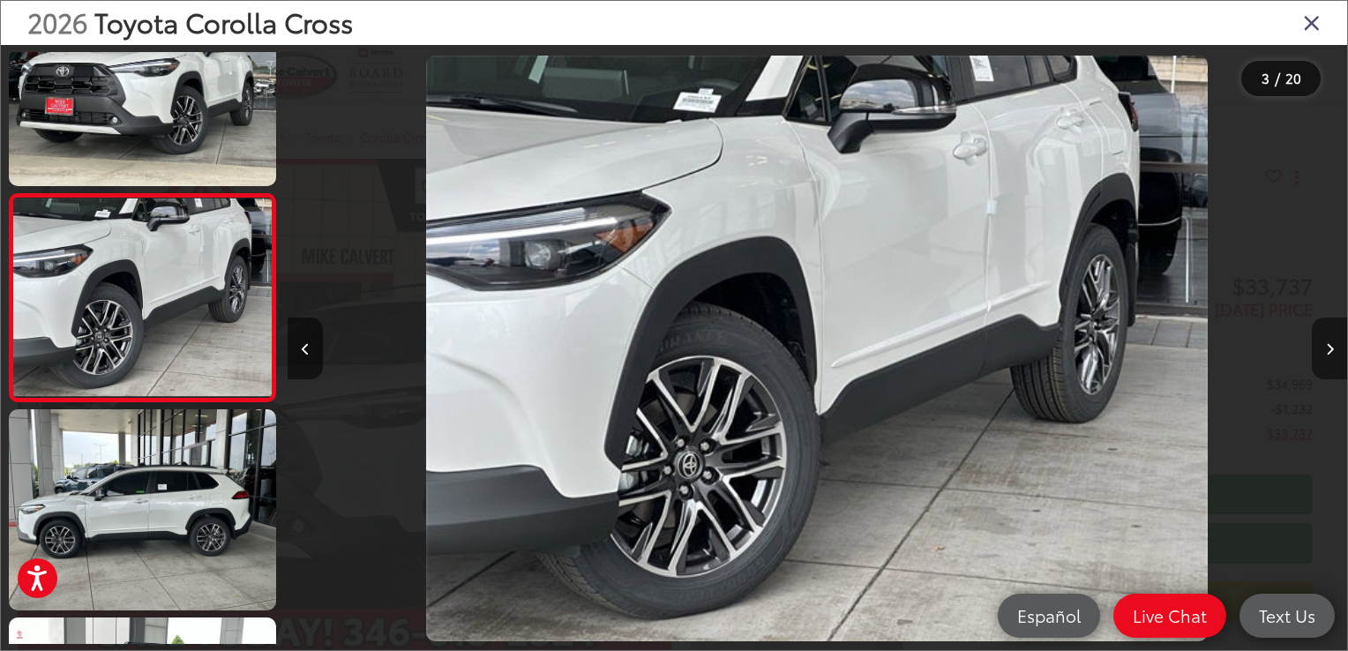
click at [1331, 349] on icon "Next image" at bounding box center [1330, 349] width 8 height 12
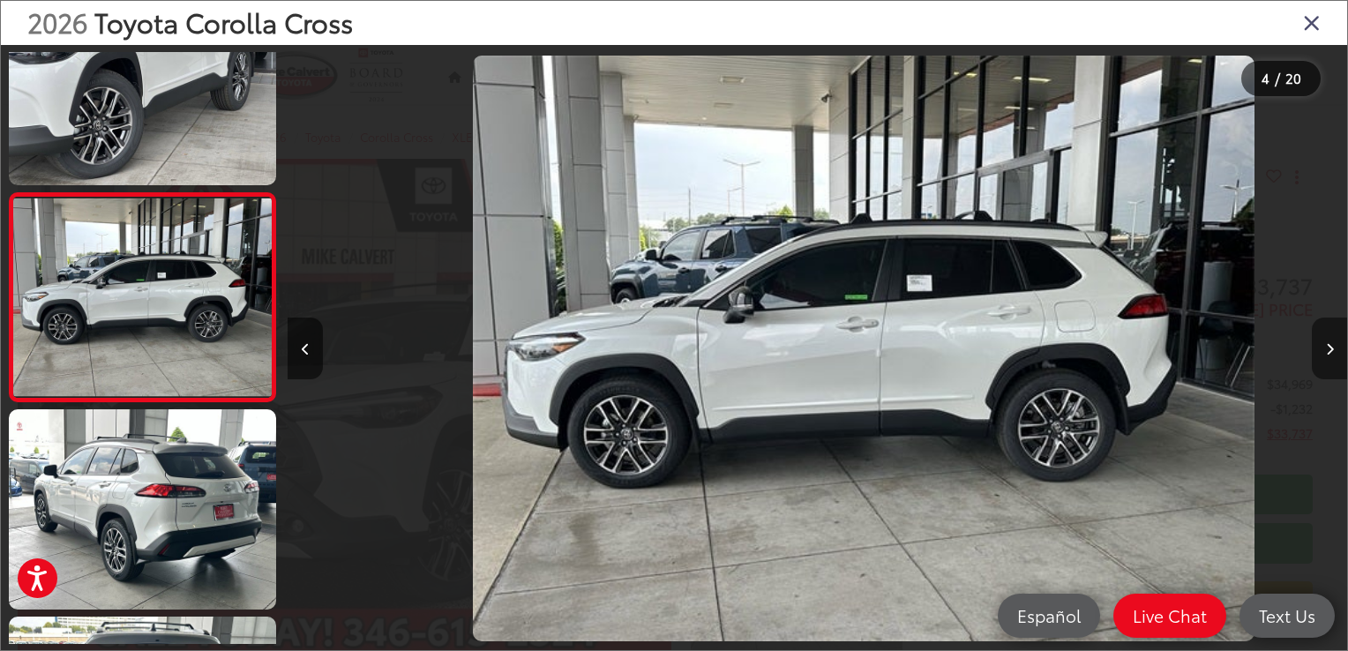
scroll to position [0, 3179]
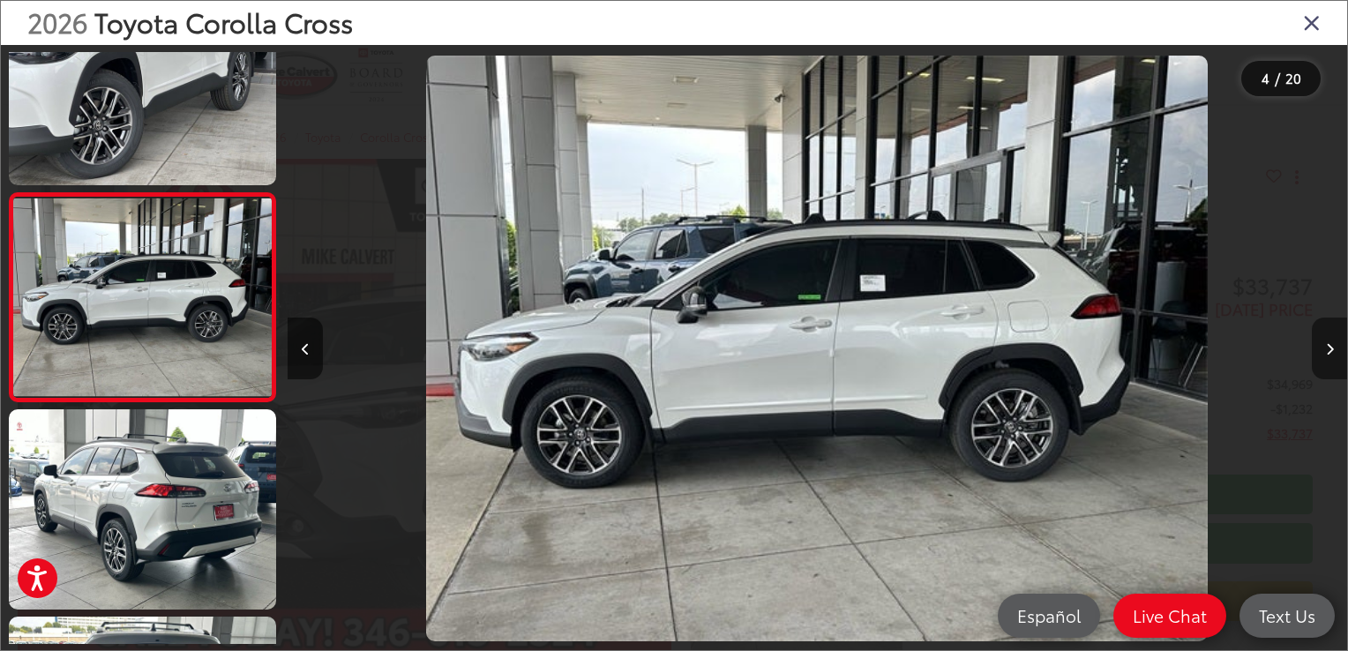
click at [1331, 349] on icon "Next image" at bounding box center [1330, 349] width 8 height 12
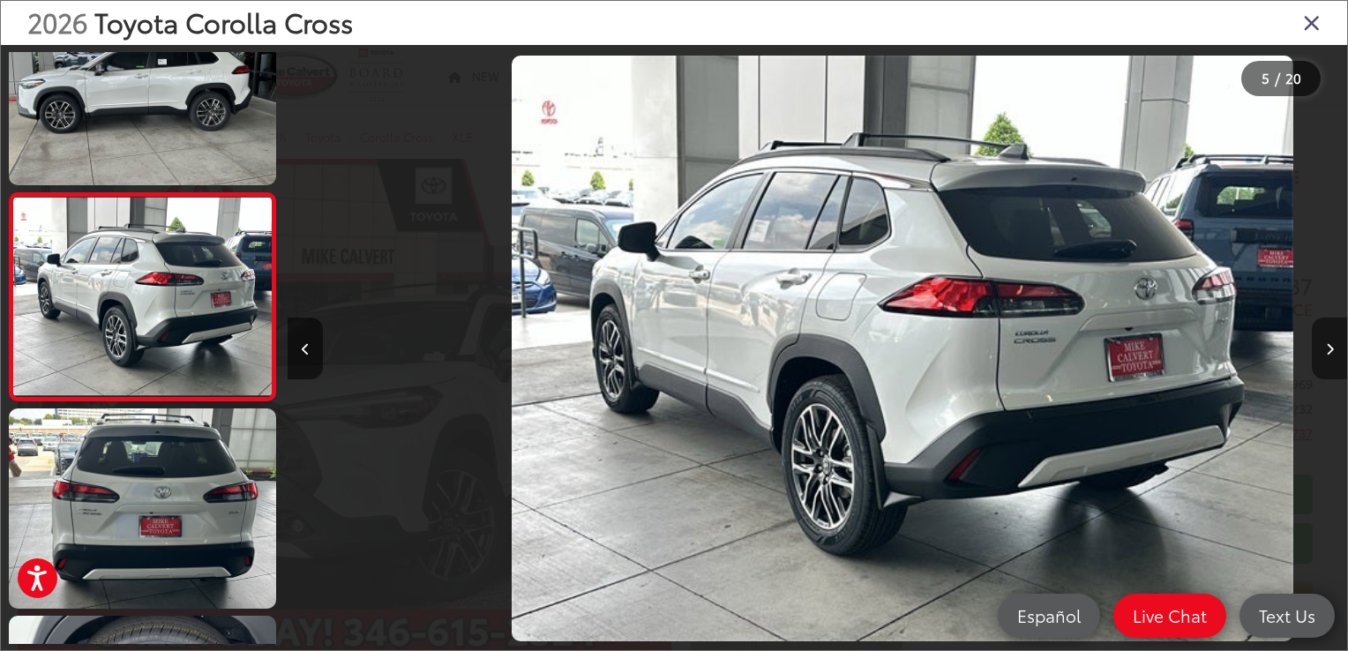
scroll to position [0, 4239]
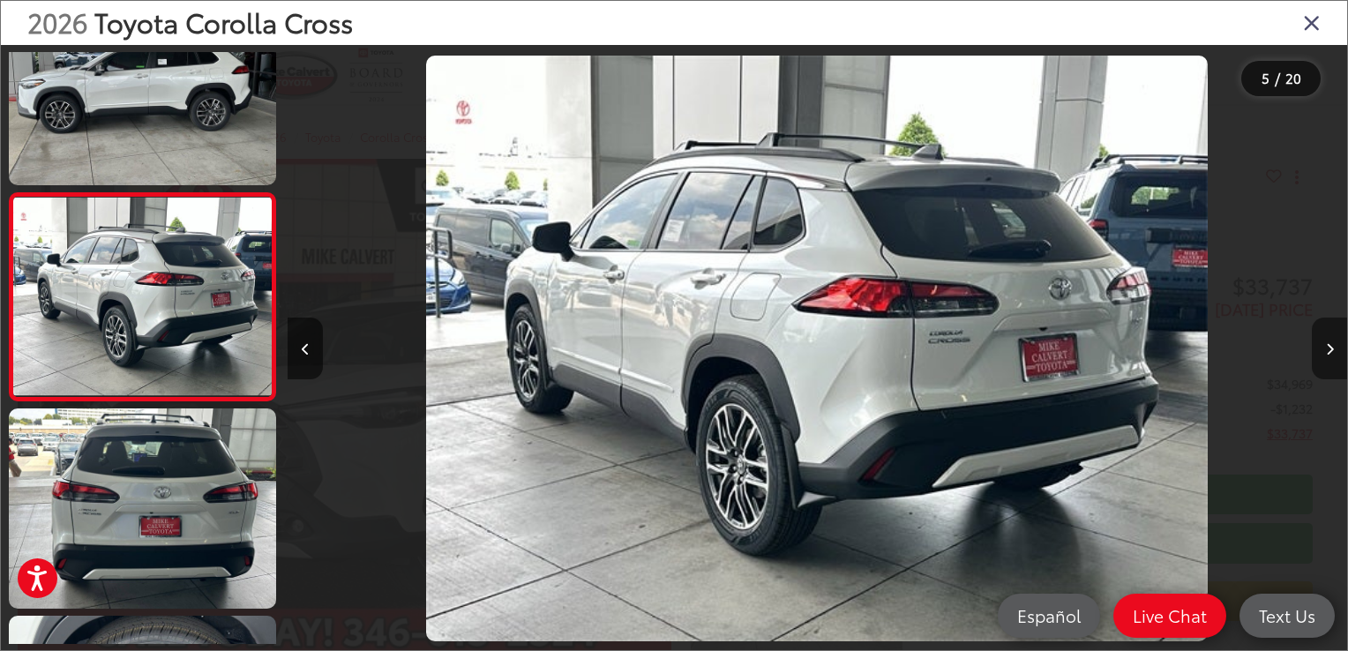
click at [1331, 349] on icon "Next image" at bounding box center [1330, 349] width 8 height 12
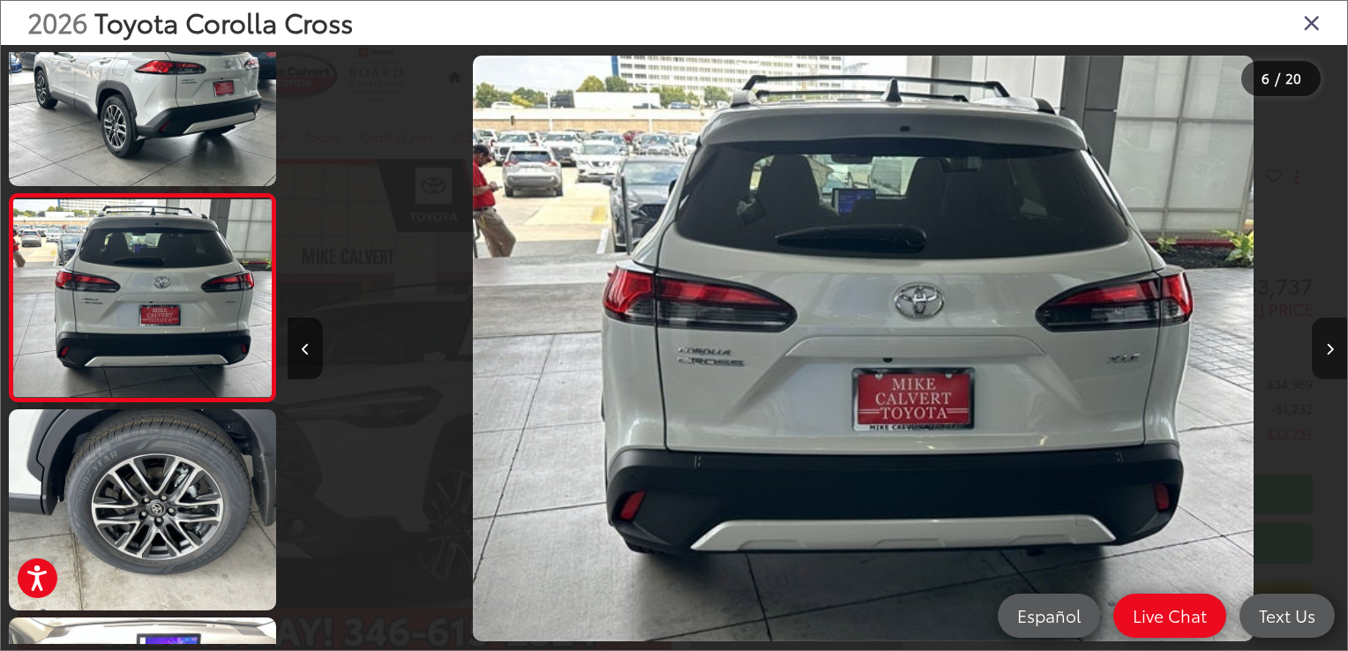
scroll to position [0, 5298]
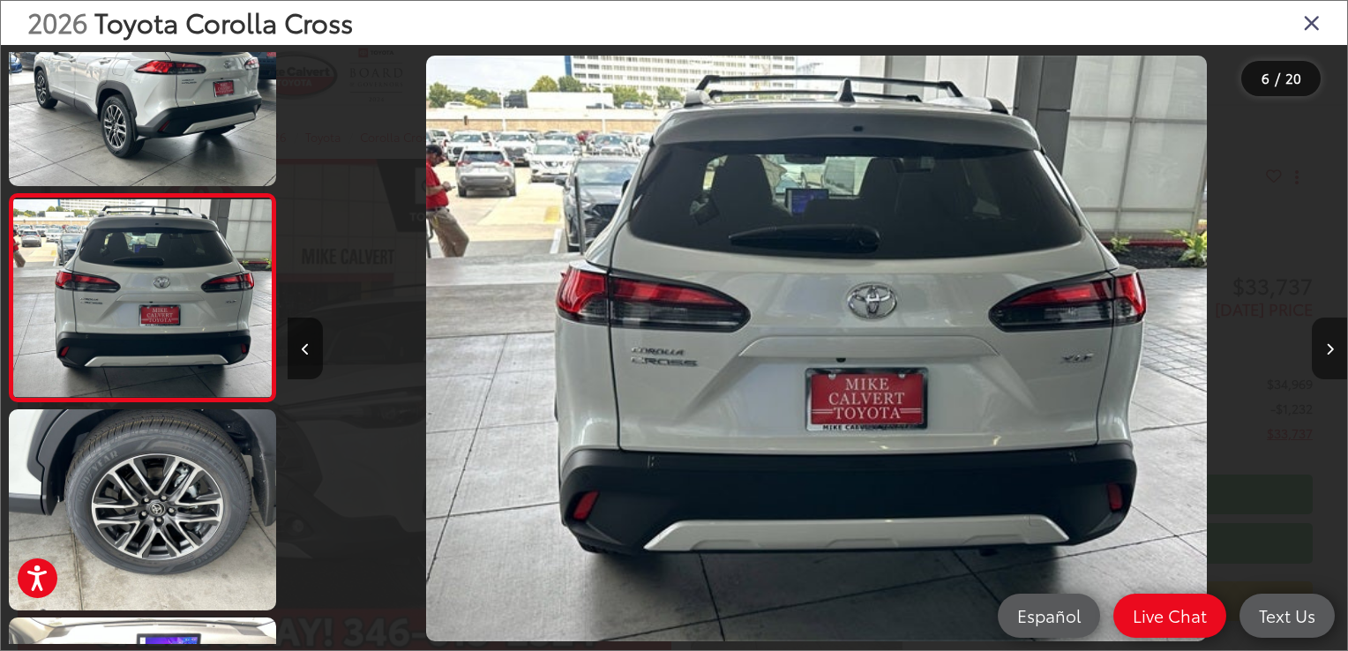
click at [1331, 349] on icon "Next image" at bounding box center [1330, 349] width 8 height 12
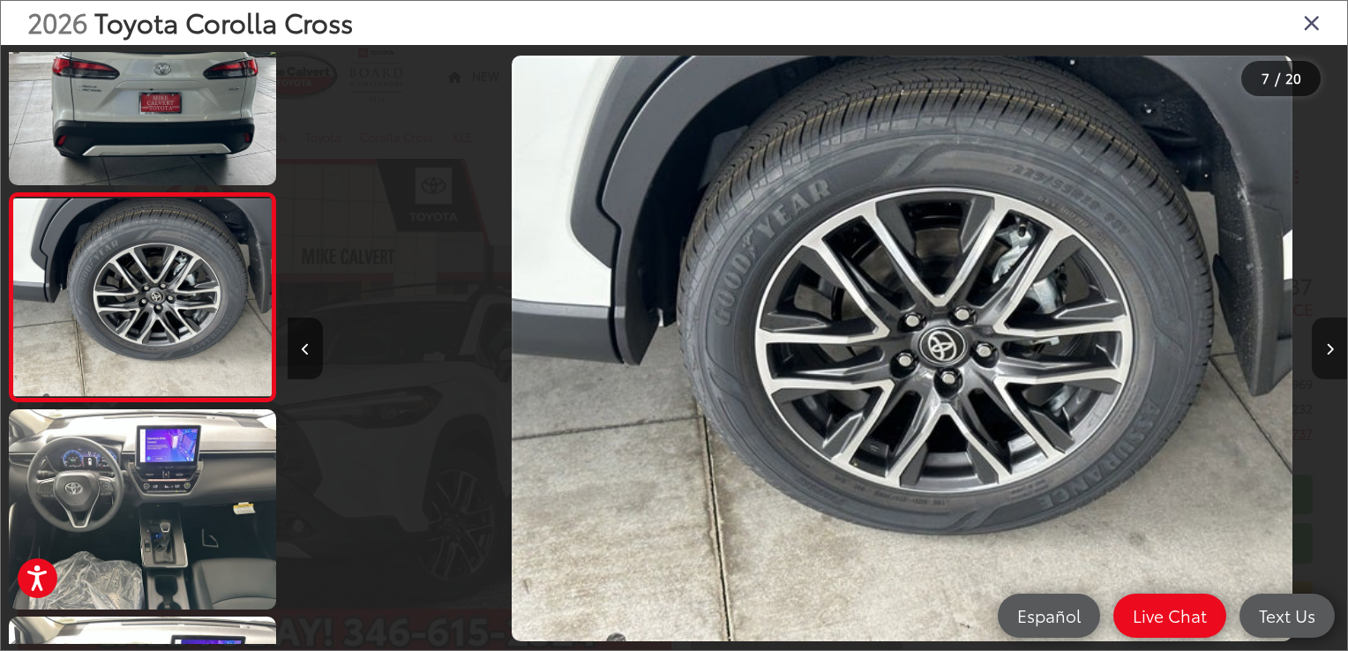
scroll to position [0, 6358]
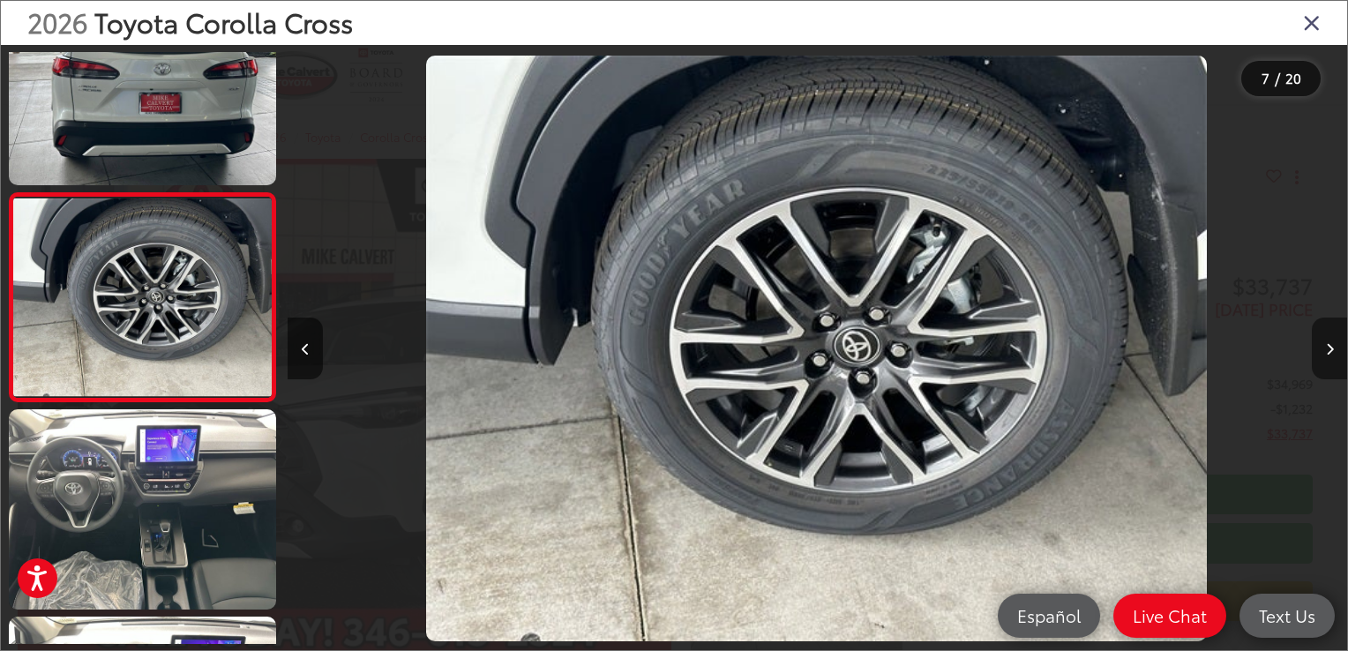
click at [1331, 349] on icon "Next image" at bounding box center [1330, 349] width 8 height 12
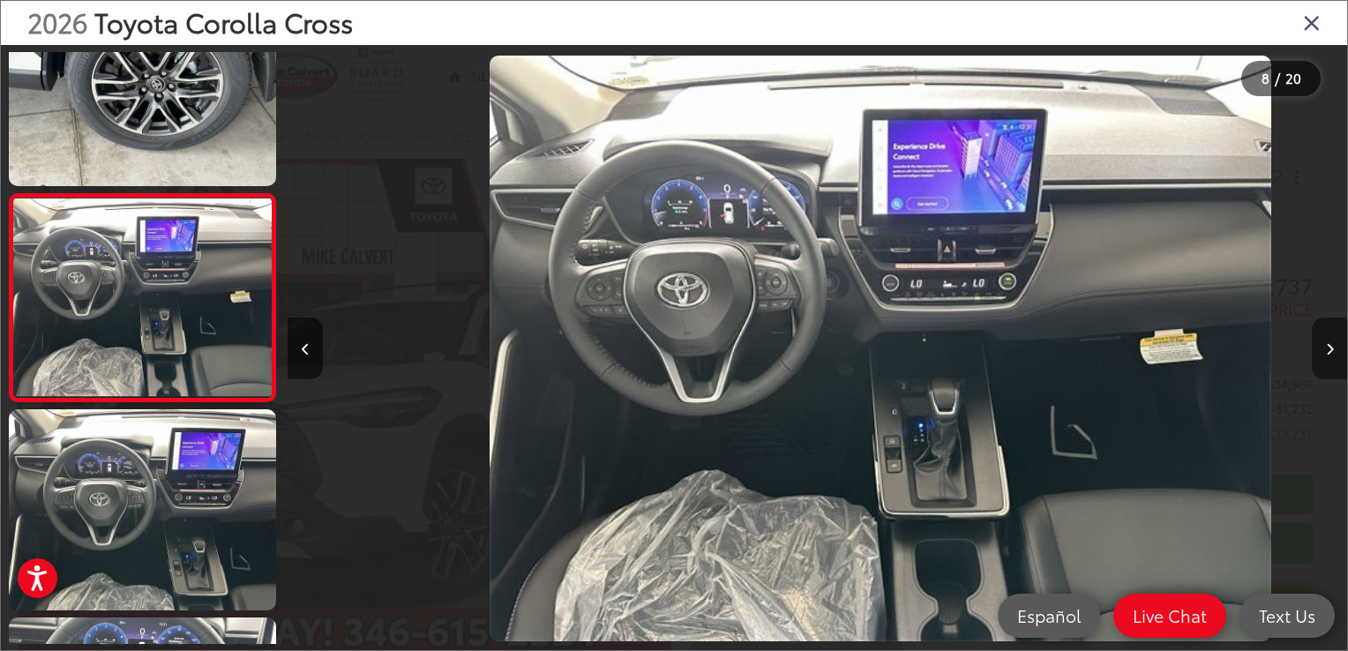
scroll to position [0, 7419]
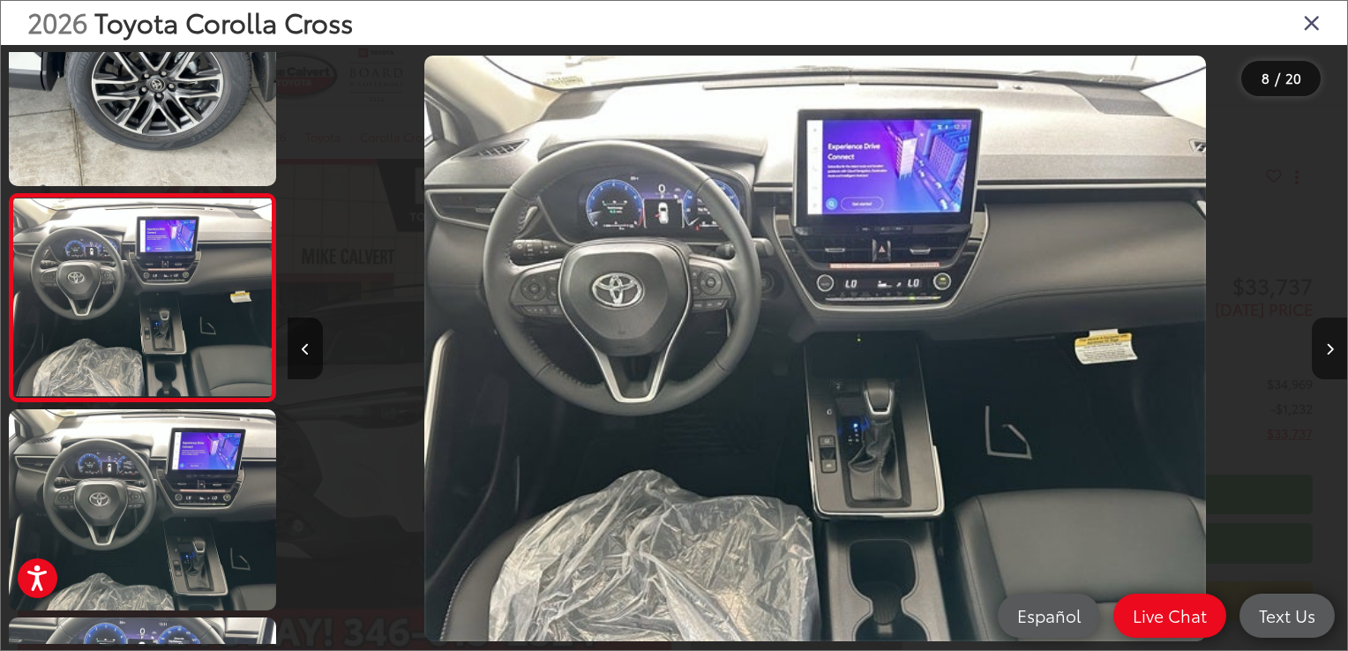
click at [1328, 349] on icon "Next image" at bounding box center [1330, 349] width 8 height 12
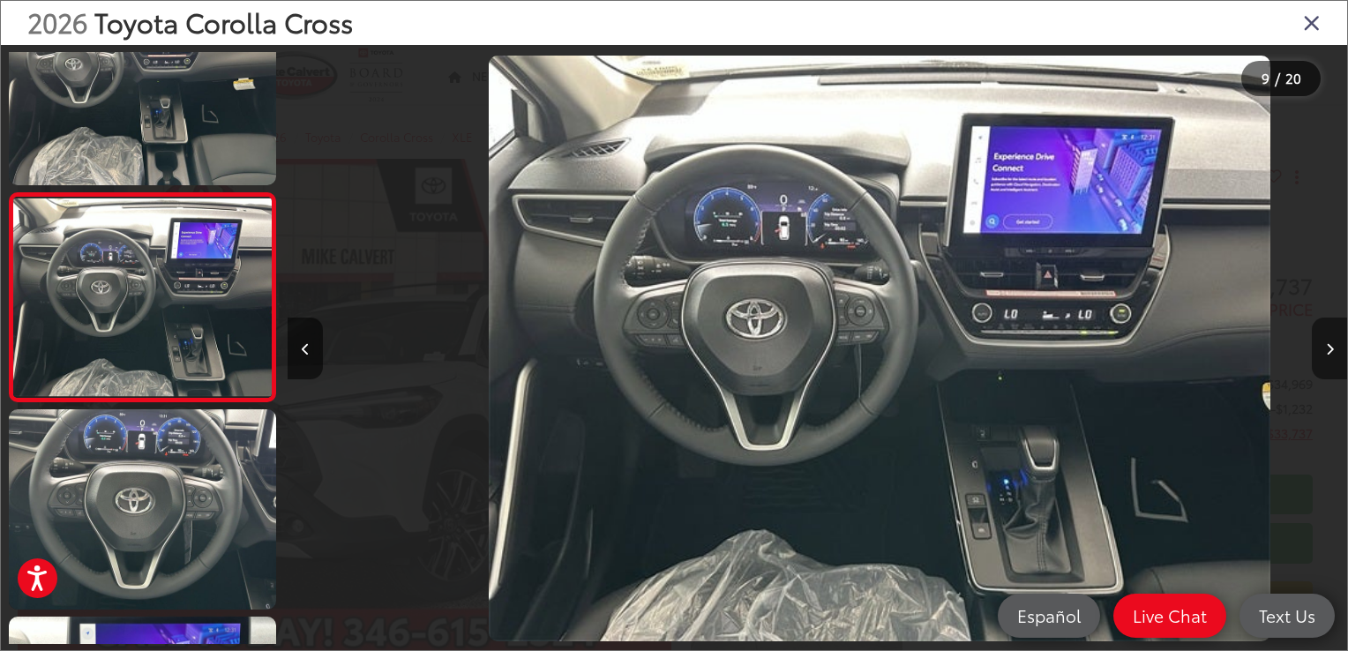
scroll to position [0, 0]
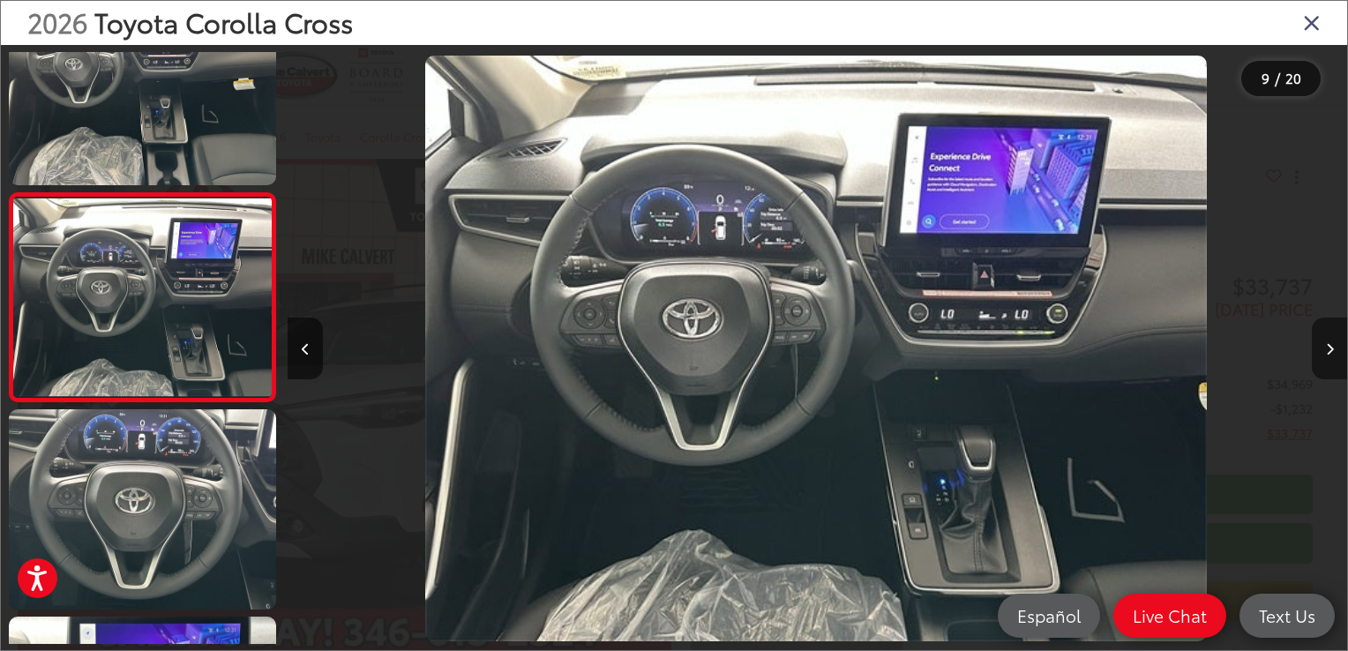
click at [1328, 349] on icon "Next image" at bounding box center [1330, 349] width 8 height 12
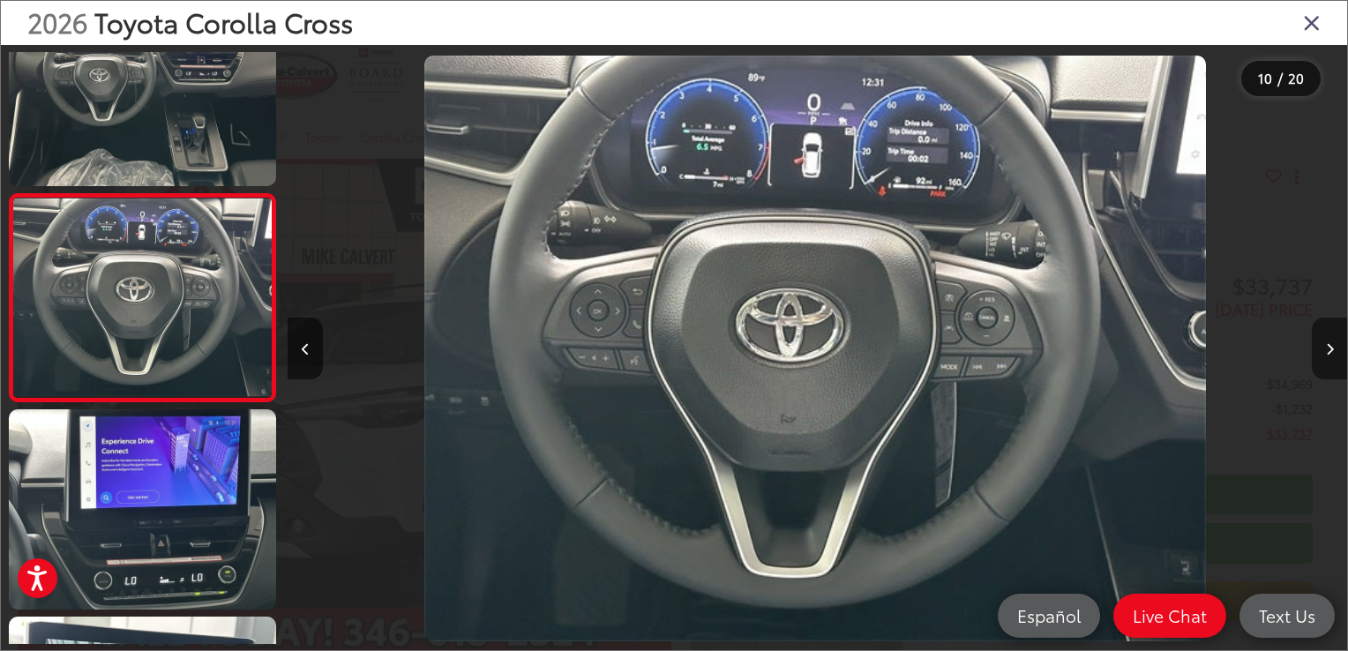
click at [1328, 349] on icon "Next image" at bounding box center [1330, 349] width 8 height 12
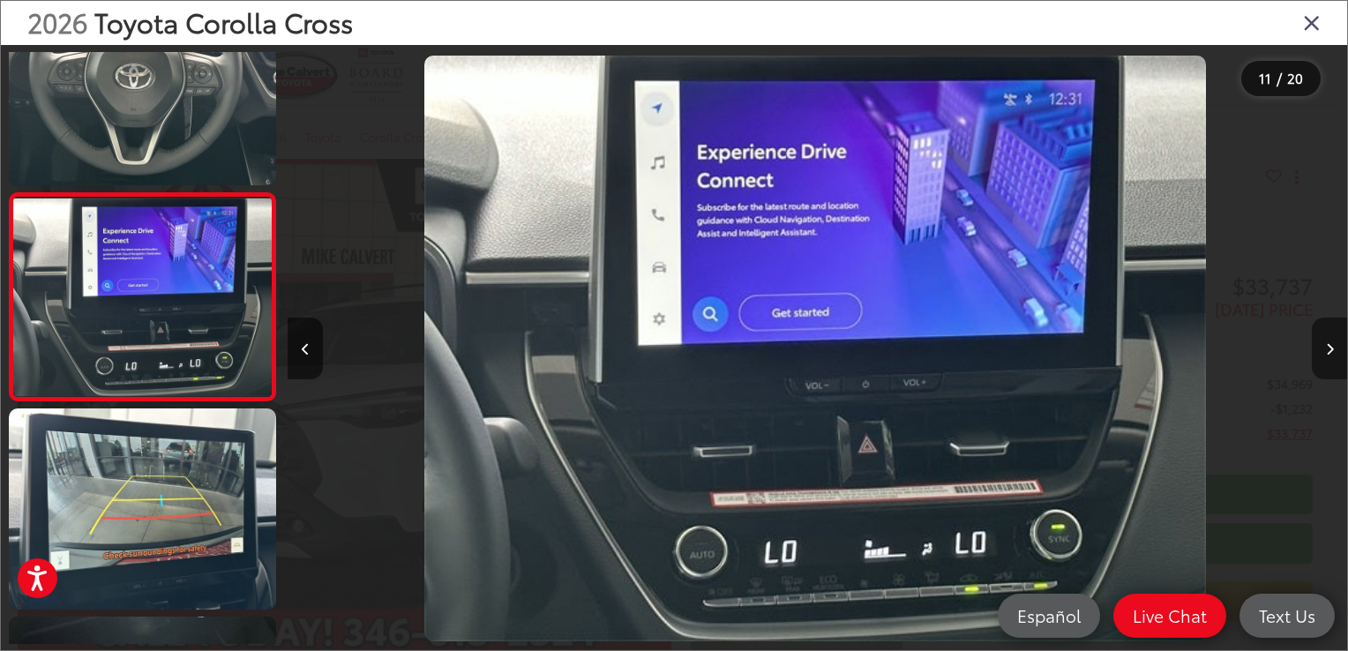
click at [1328, 349] on icon "Next image" at bounding box center [1330, 349] width 8 height 12
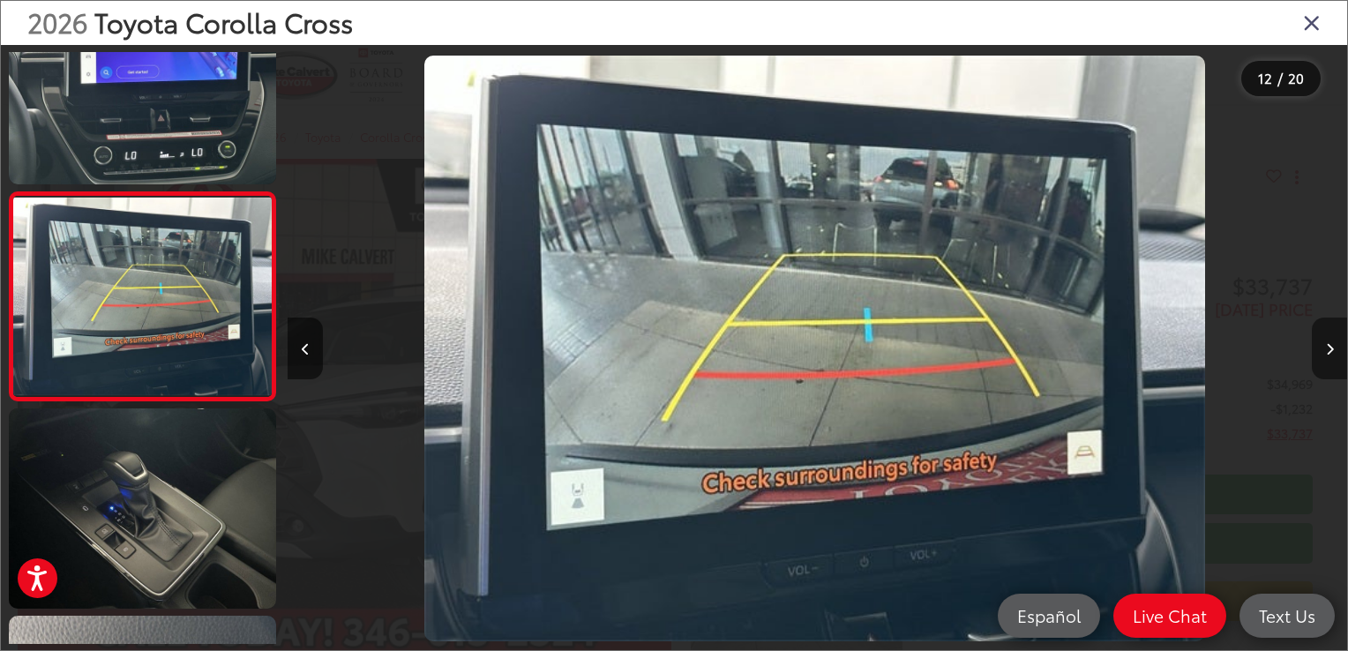
click at [1328, 349] on icon "Next image" at bounding box center [1330, 349] width 8 height 12
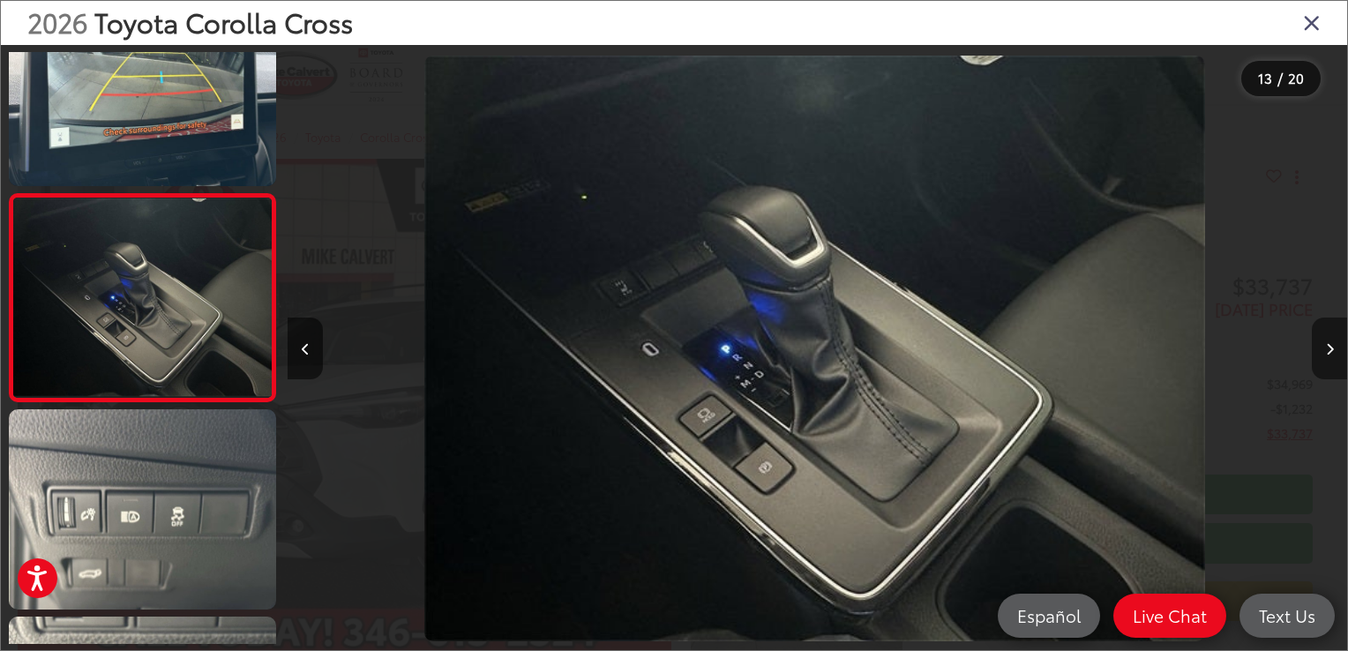
click at [1331, 348] on icon "Next image" at bounding box center [1330, 349] width 8 height 12
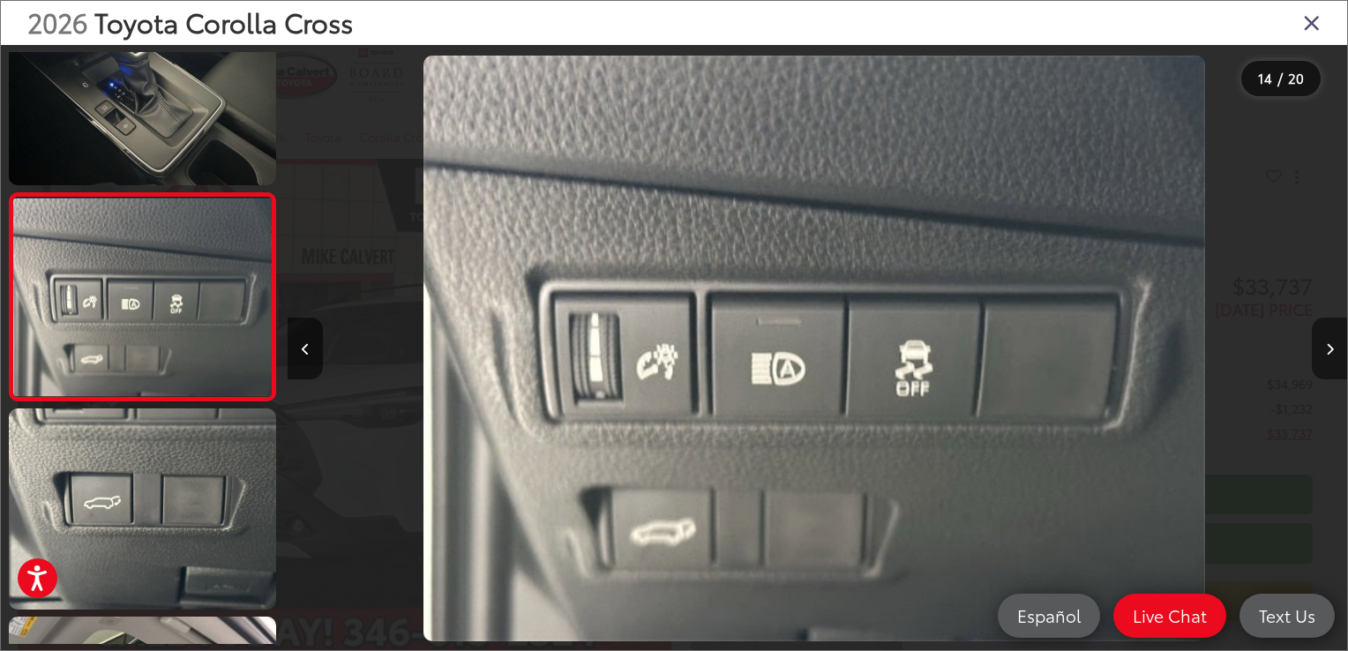
click at [1331, 348] on icon "Next image" at bounding box center [1330, 349] width 8 height 12
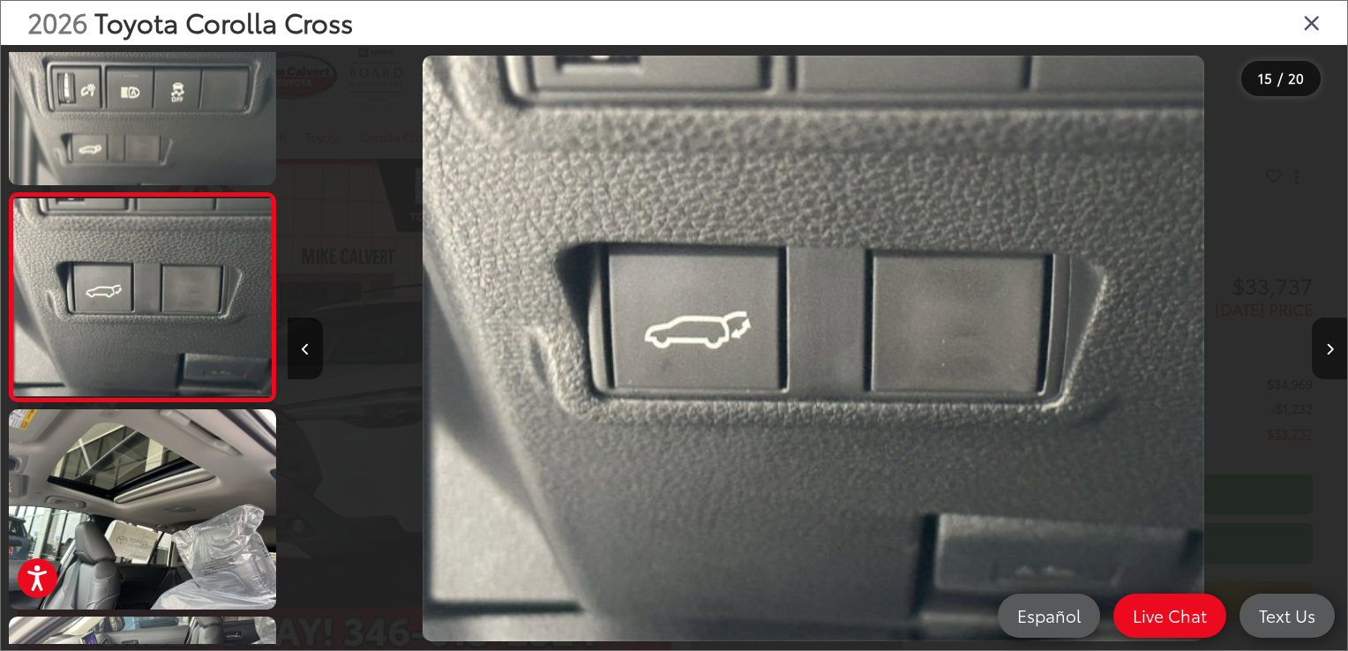
click at [1331, 348] on icon "Next image" at bounding box center [1330, 349] width 8 height 12
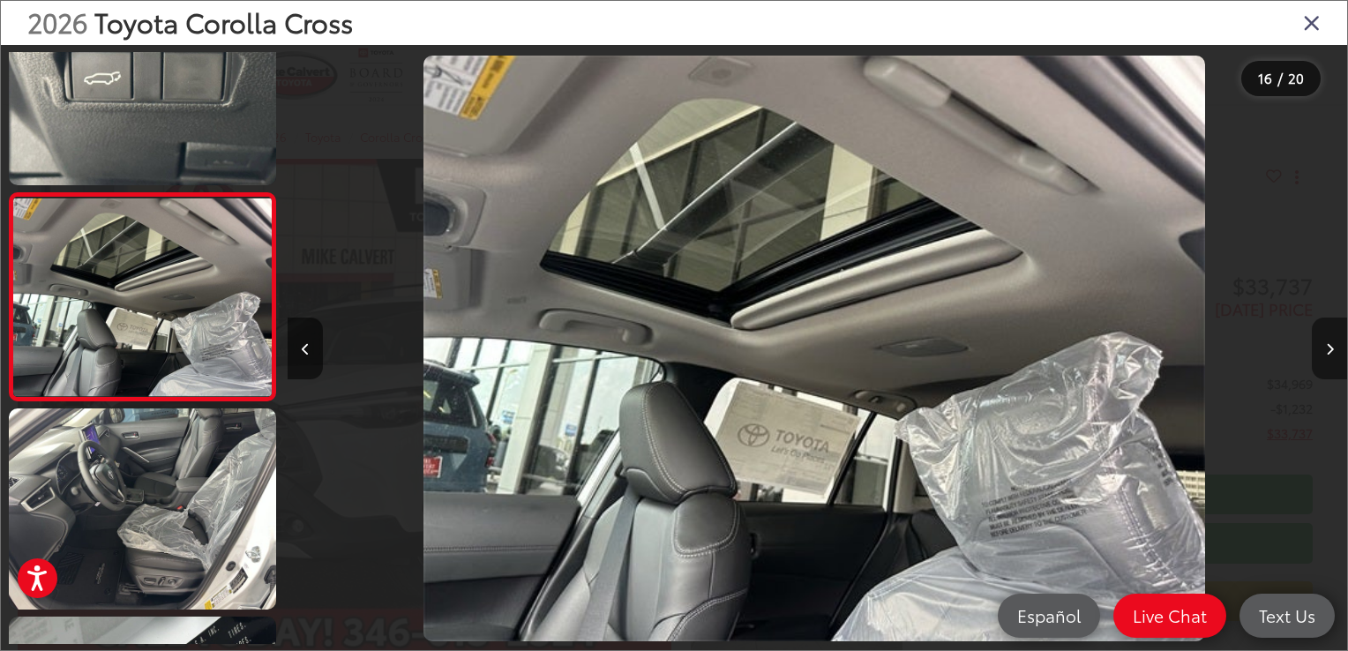
click at [1331, 348] on icon "Next image" at bounding box center [1330, 349] width 8 height 12
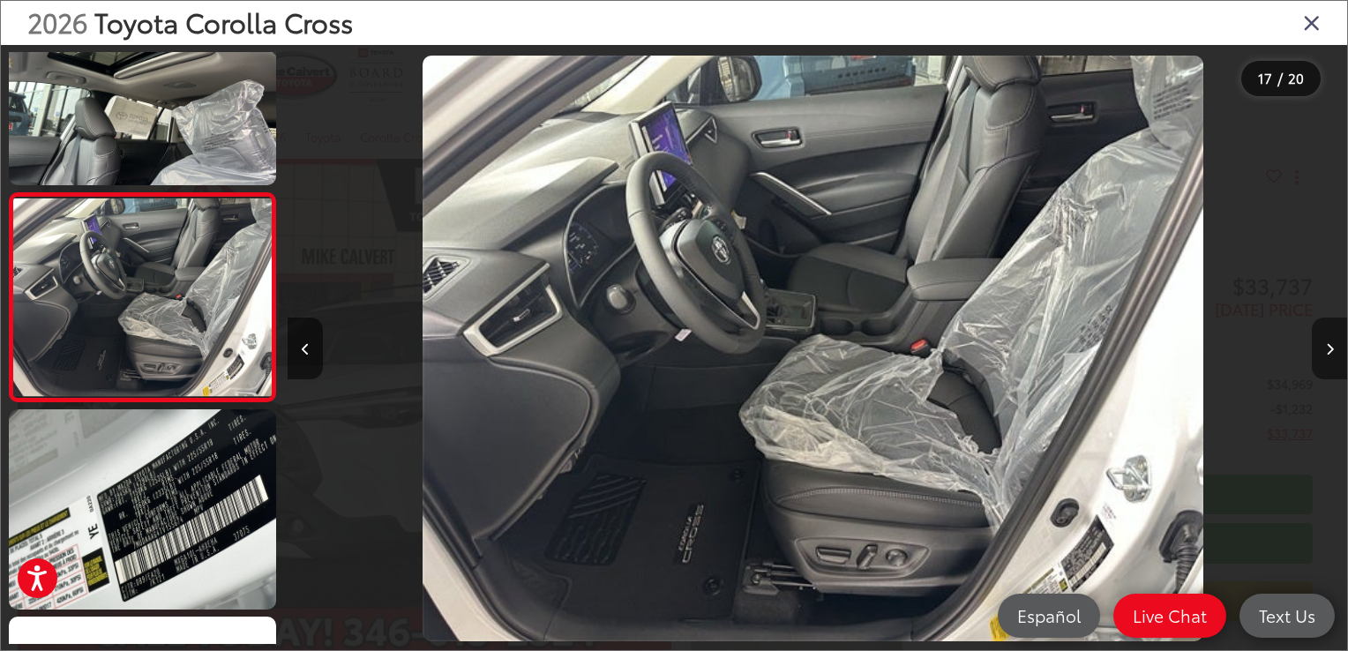
click at [1323, 347] on button "Next image" at bounding box center [1329, 349] width 35 height 62
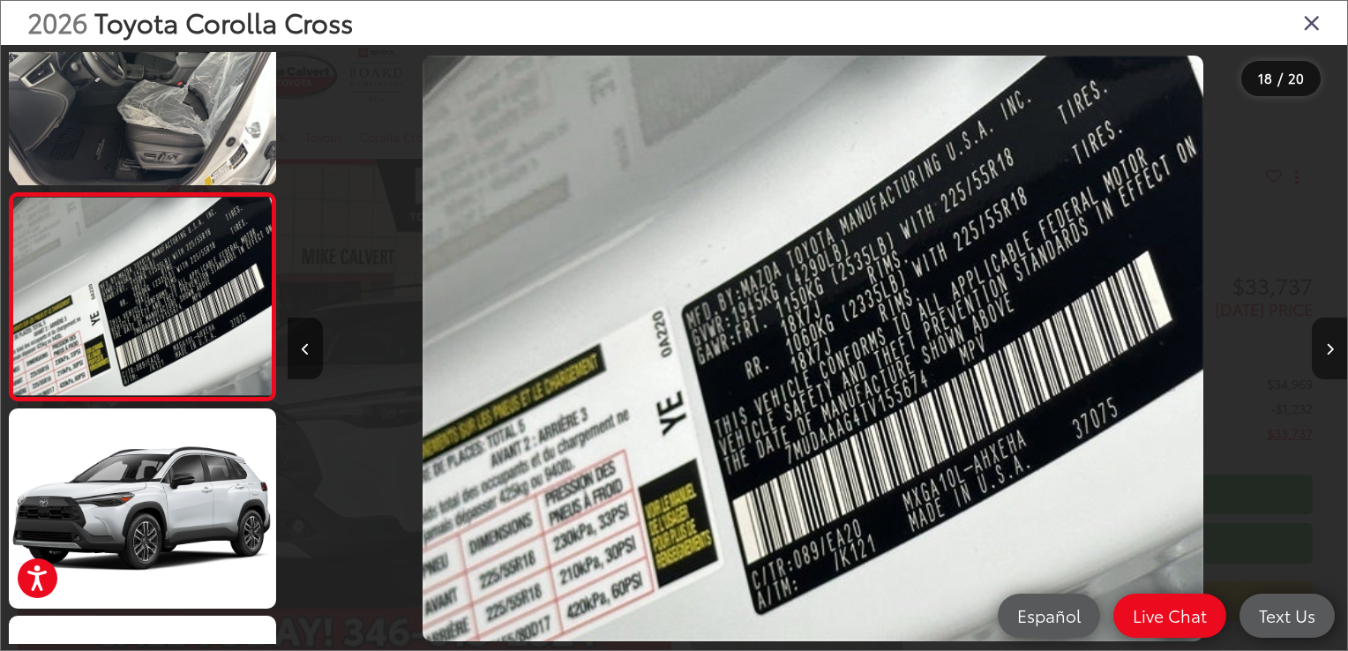
click at [1323, 347] on button "Next image" at bounding box center [1329, 349] width 35 height 62
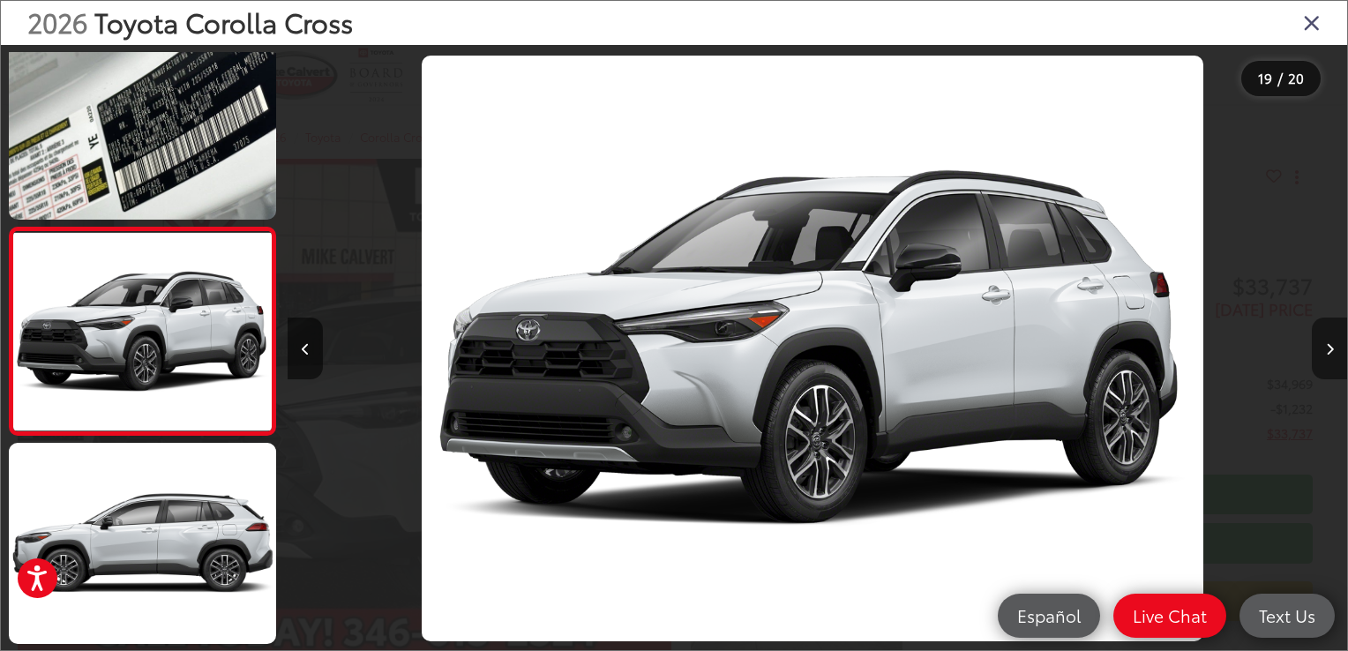
click at [1323, 347] on button "Next image" at bounding box center [1329, 349] width 35 height 62
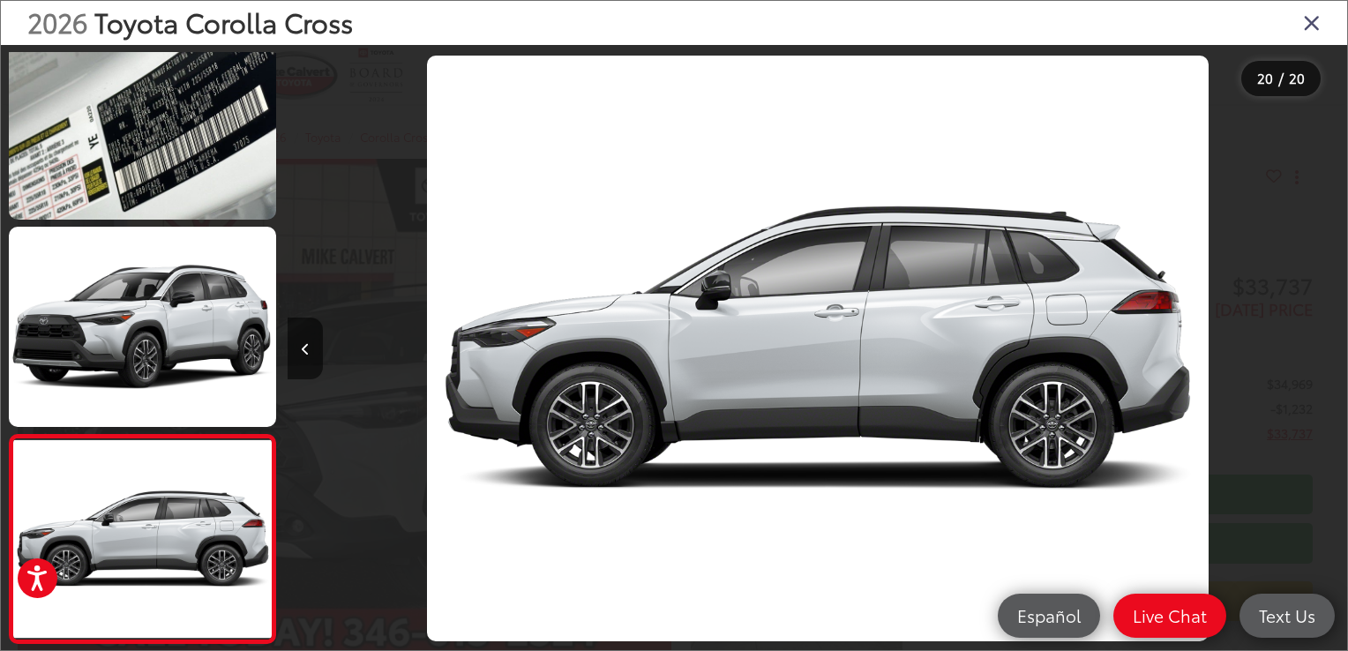
click at [1312, 23] on icon "Close gallery" at bounding box center [1312, 22] width 18 height 23
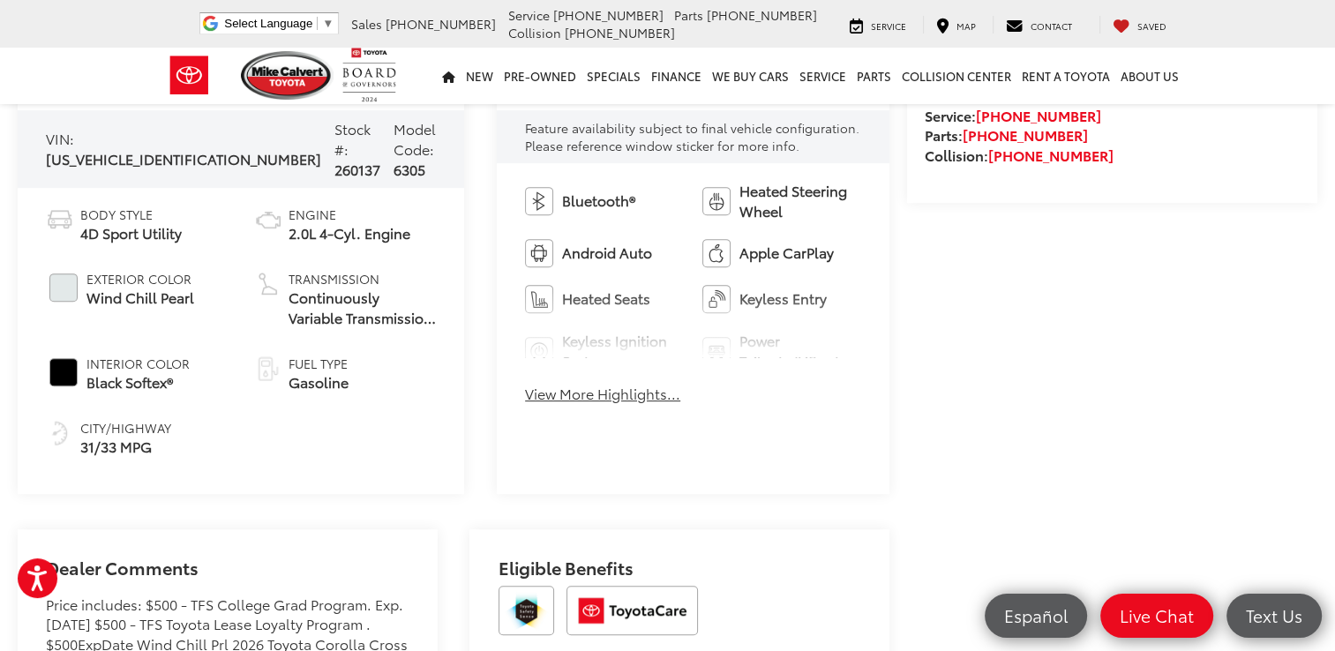
click at [575, 396] on button "View More Highlights..." at bounding box center [602, 394] width 155 height 20
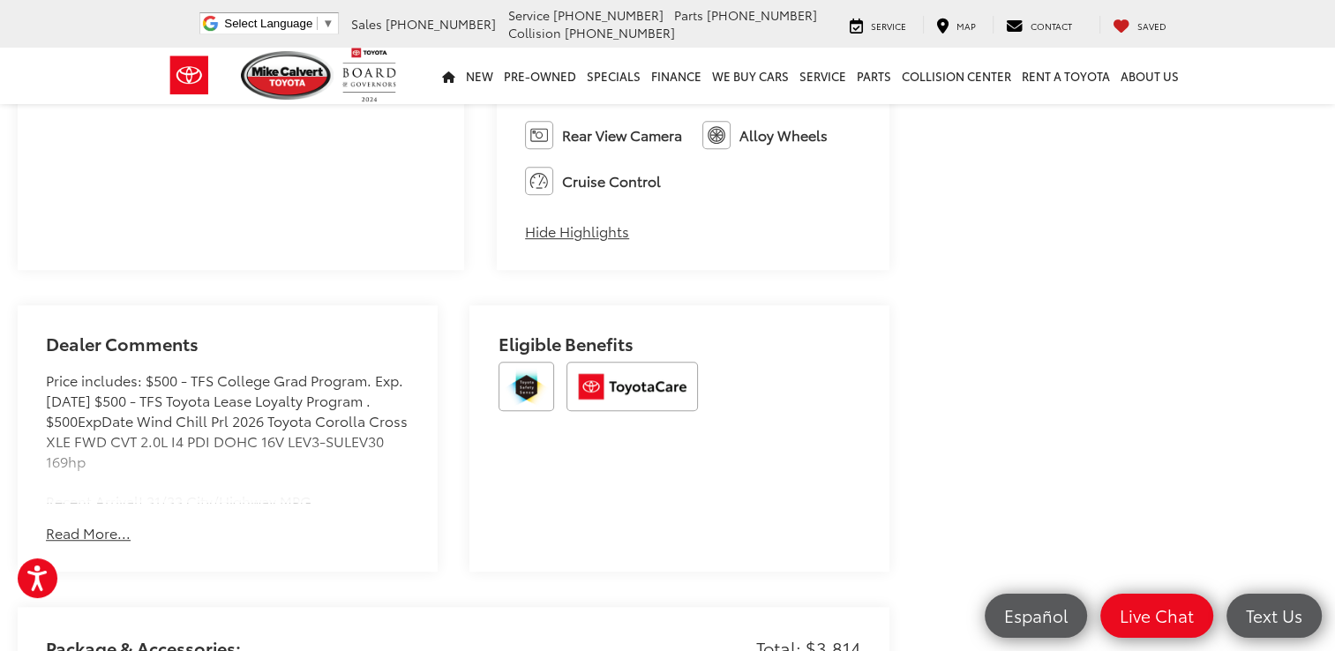
click at [85, 523] on button "Read More..." at bounding box center [88, 533] width 85 height 20
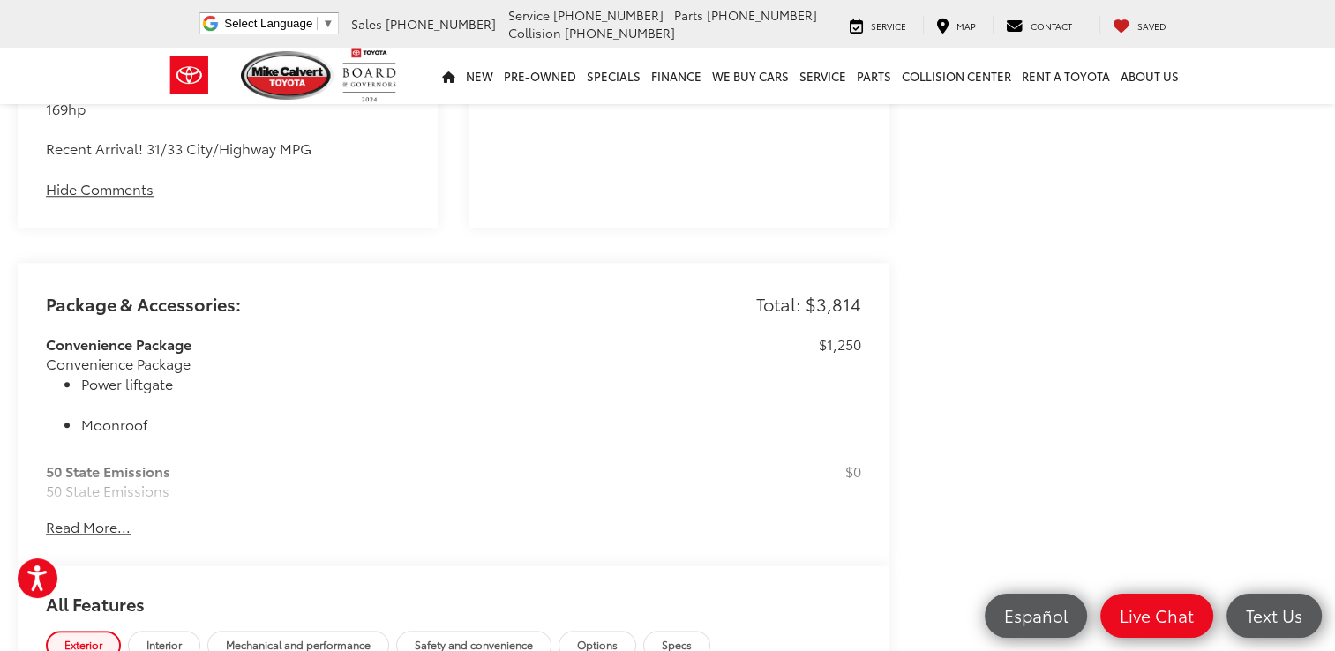
click at [79, 517] on button "Read More..." at bounding box center [88, 527] width 85 height 20
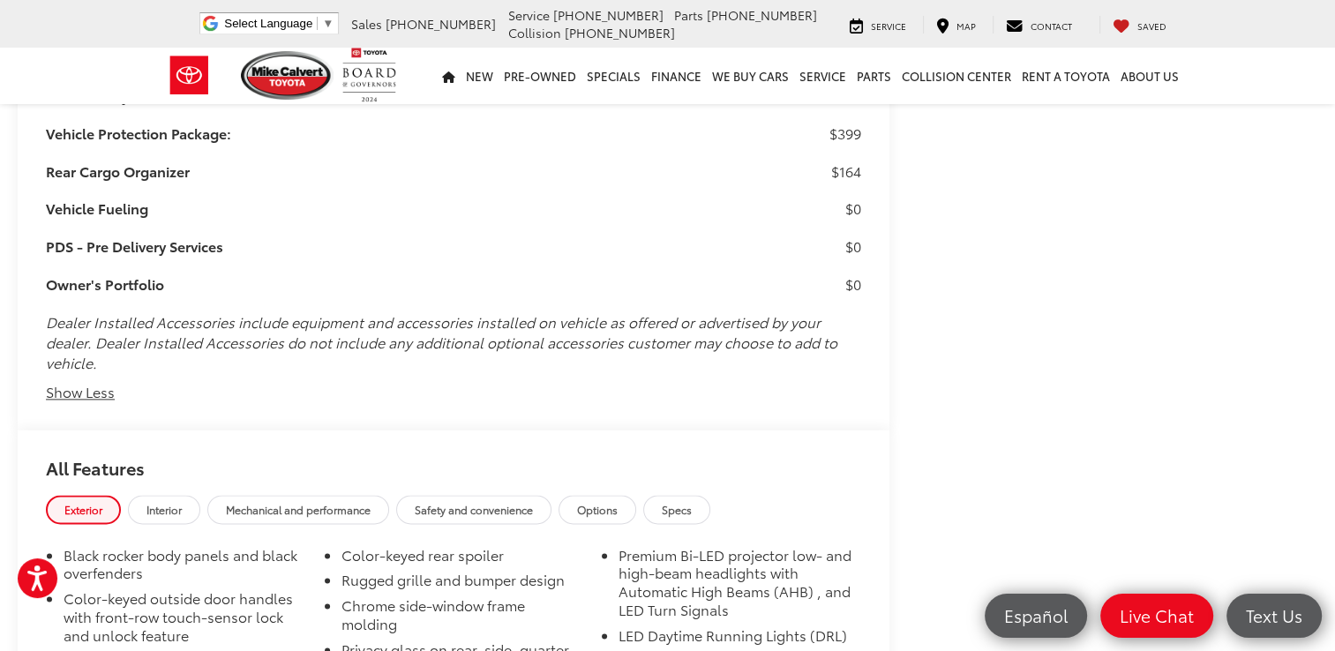
scroll to position [2262, 0]
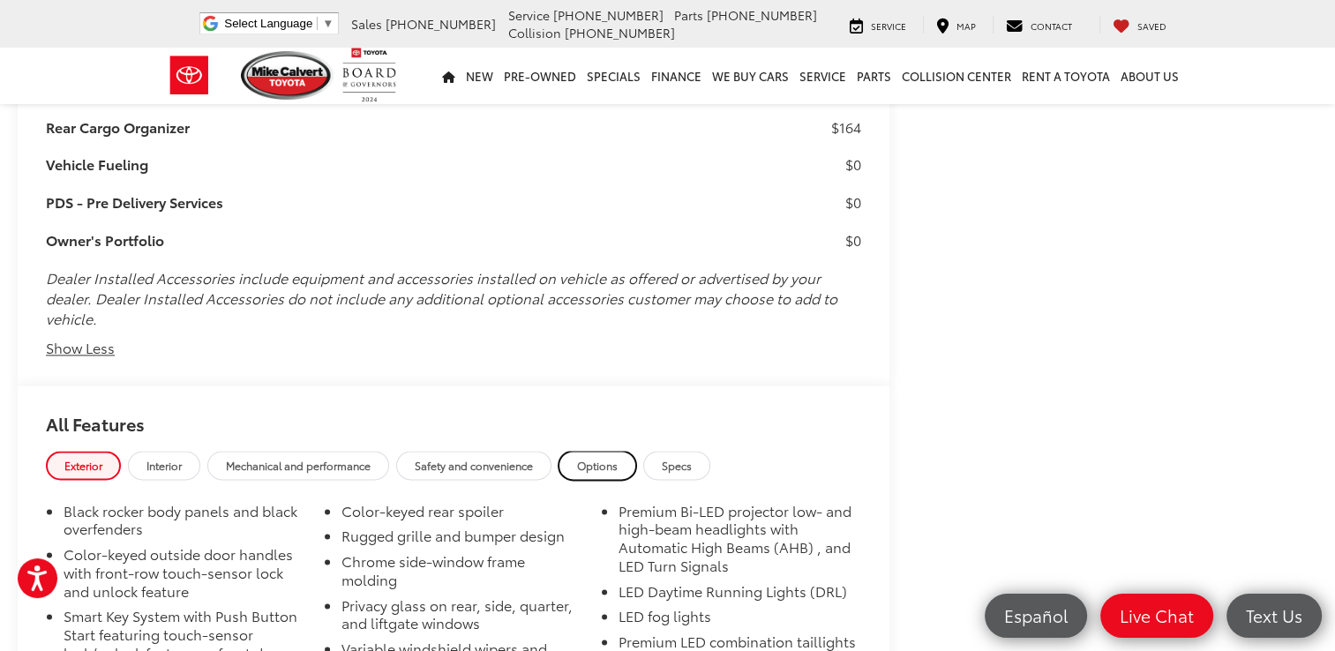
click at [618, 458] on span "Options" at bounding box center [597, 465] width 41 height 15
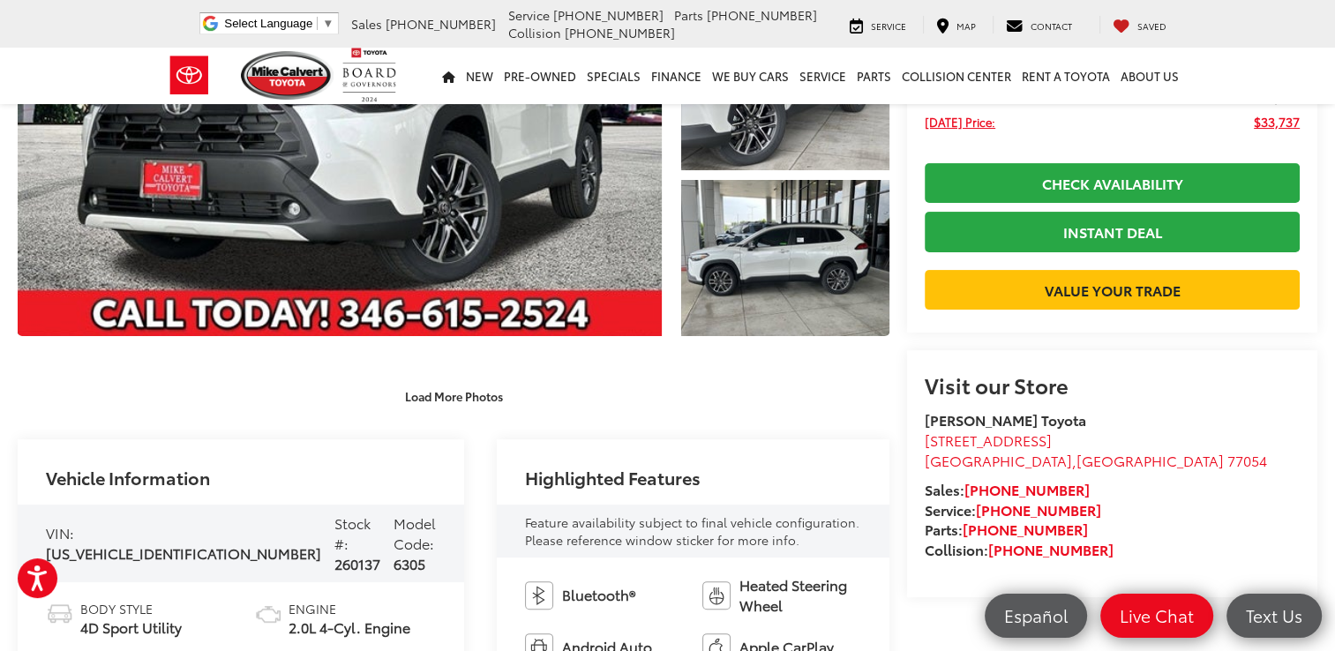
scroll to position [280, 0]
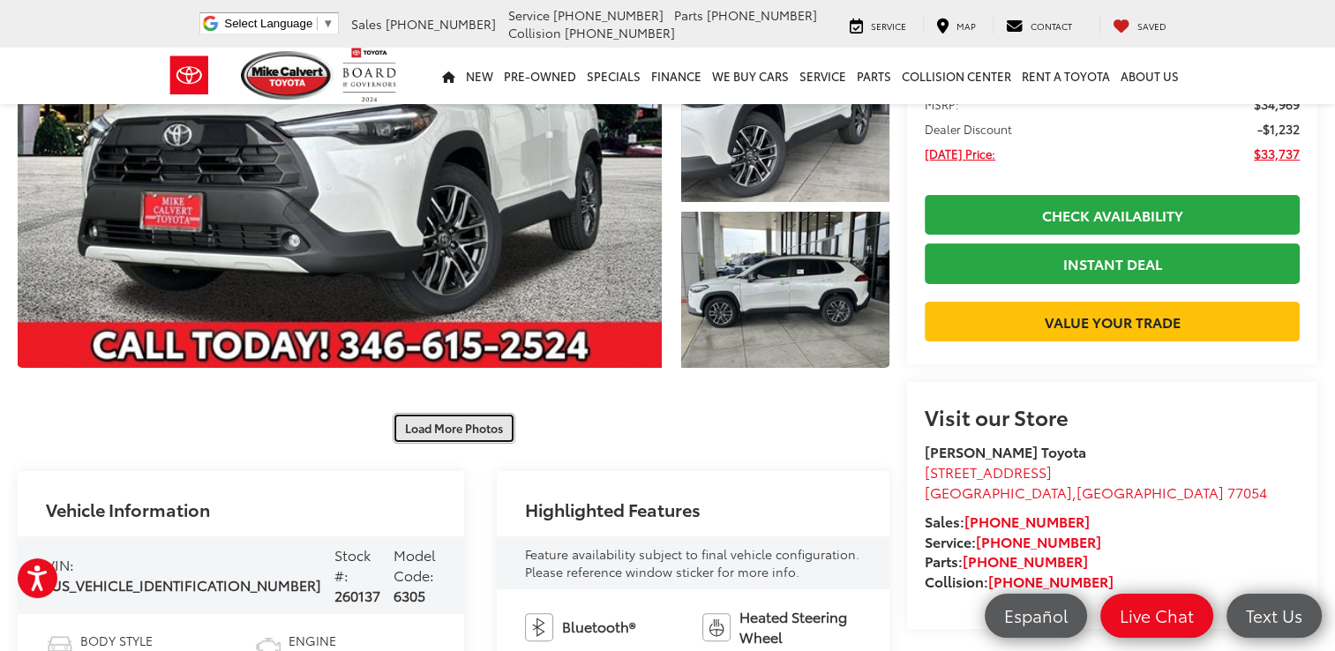
click at [448, 431] on button "Load More Photos" at bounding box center [454, 428] width 123 height 31
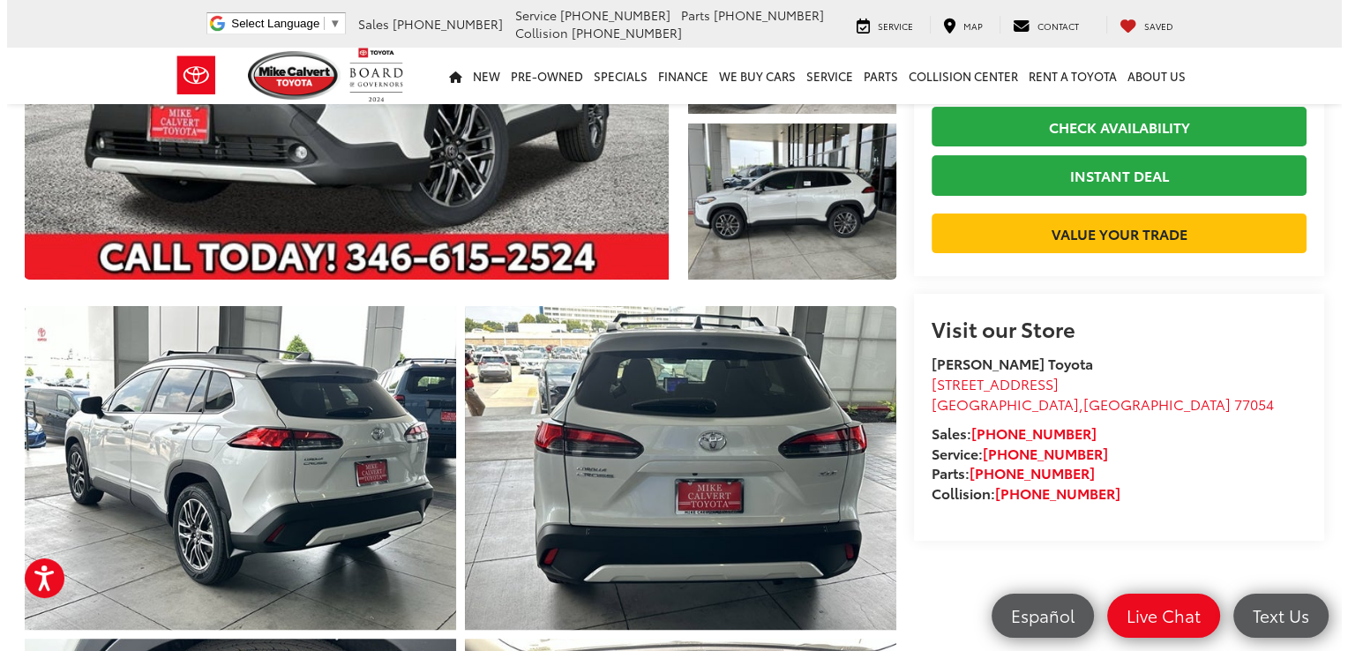
scroll to position [456, 0]
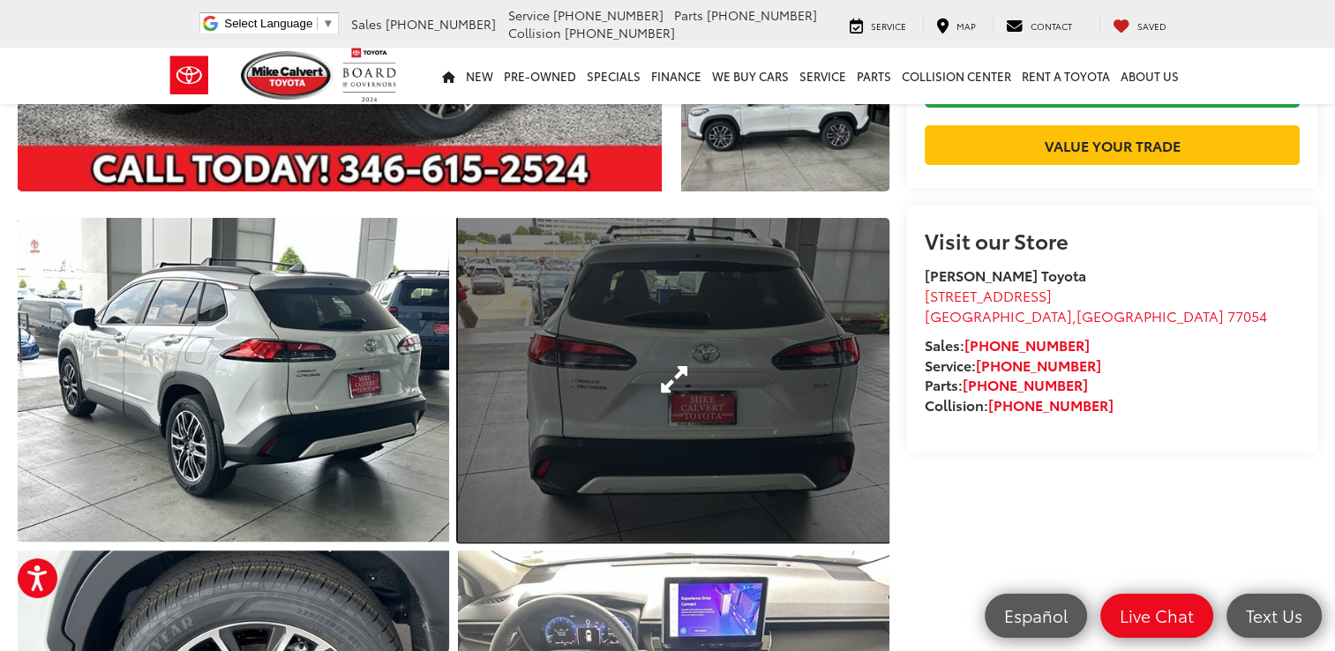
click at [671, 383] on link "Expand Photo 5" at bounding box center [673, 380] width 431 height 324
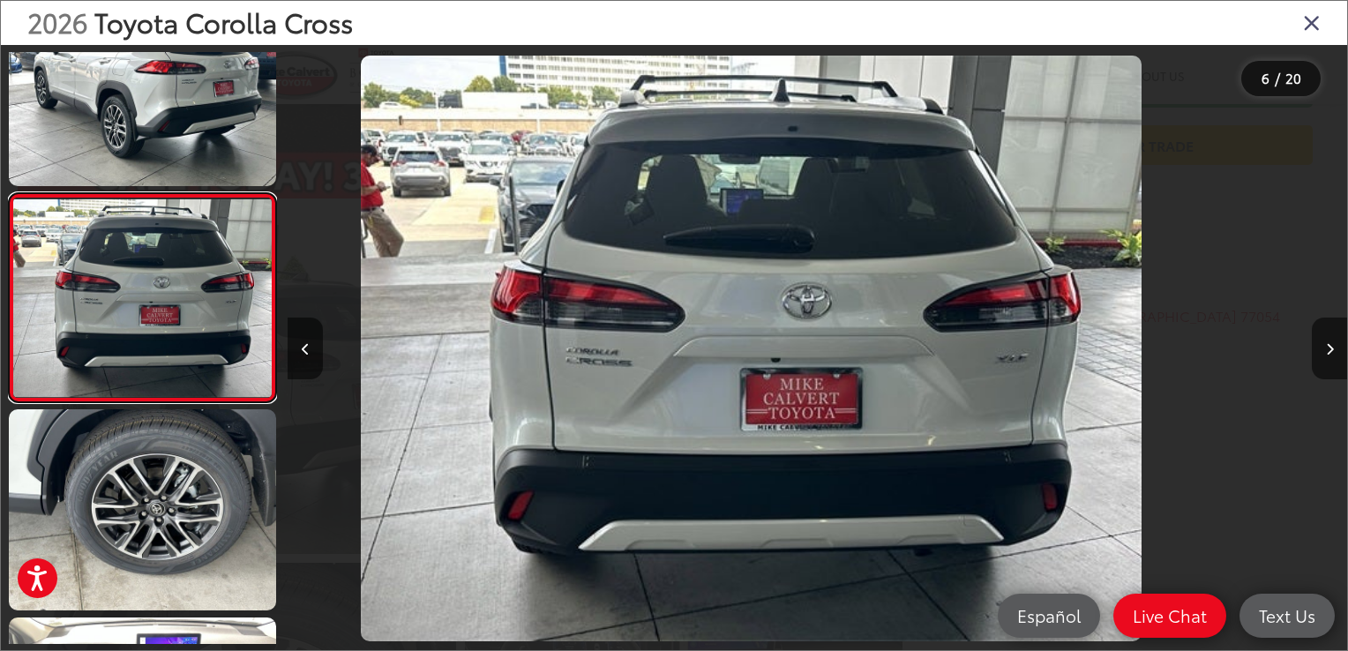
scroll to position [0, 5298]
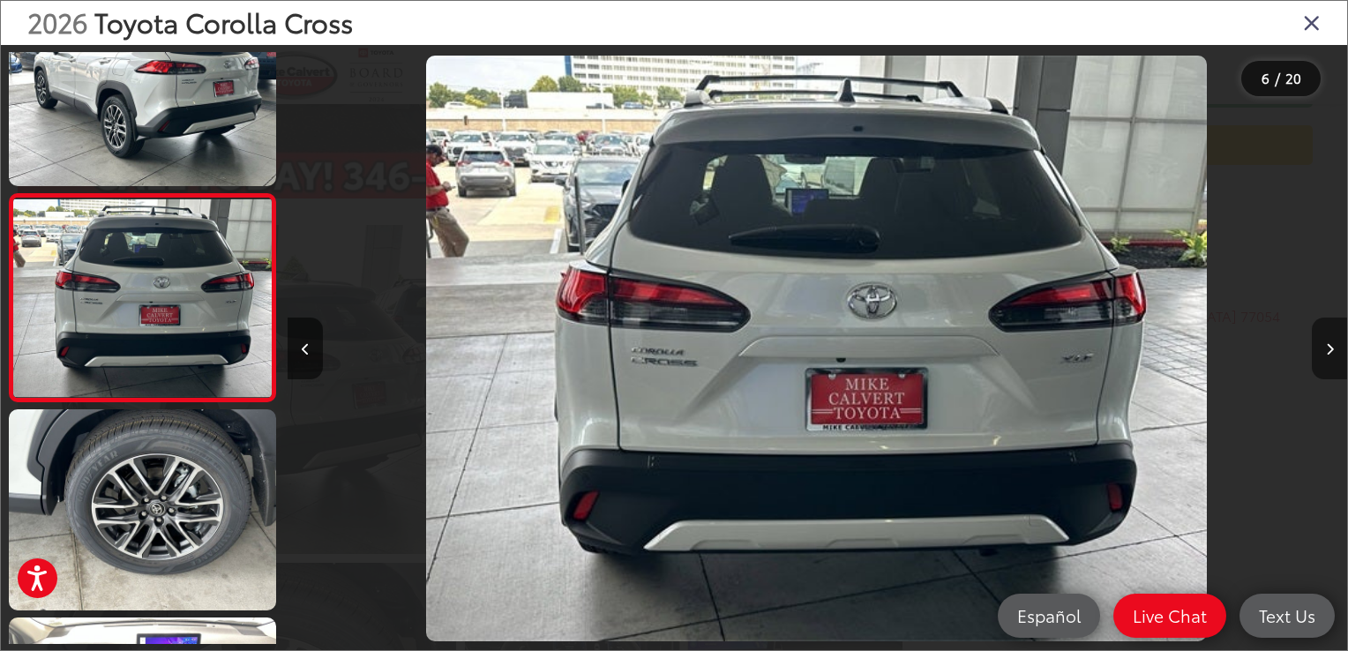
click at [1327, 348] on icon "Next image" at bounding box center [1330, 349] width 8 height 12
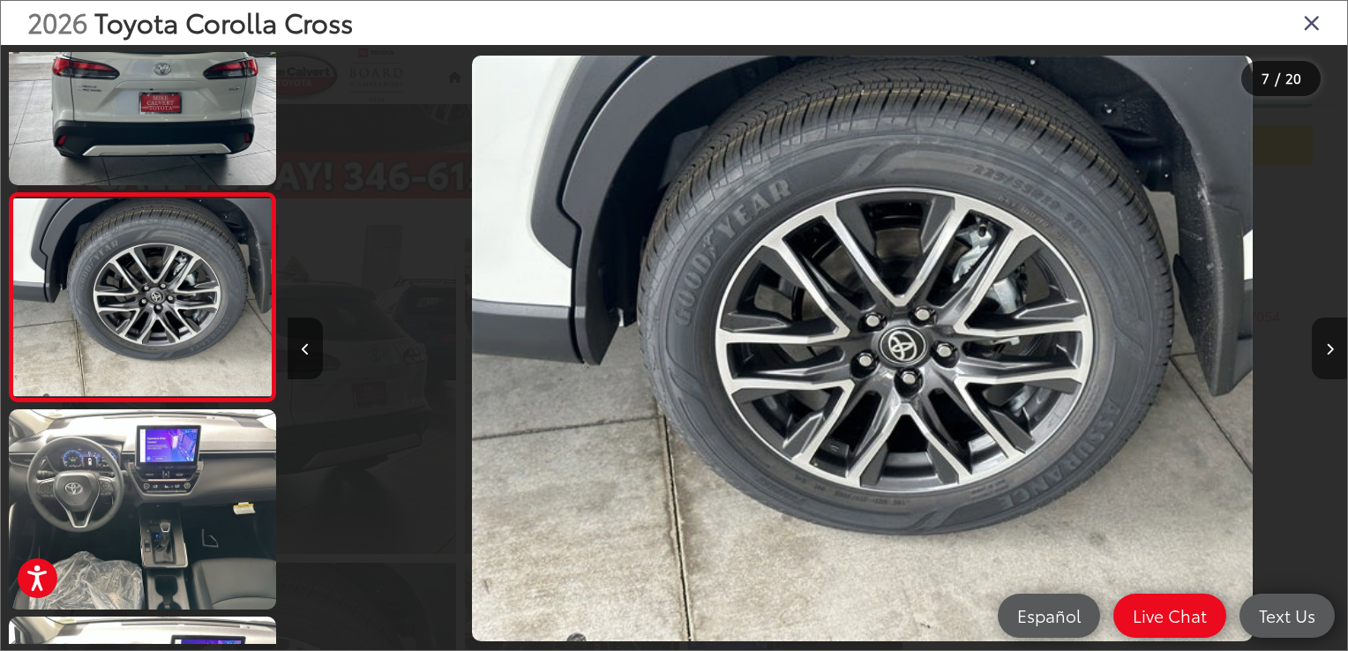
scroll to position [0, 6358]
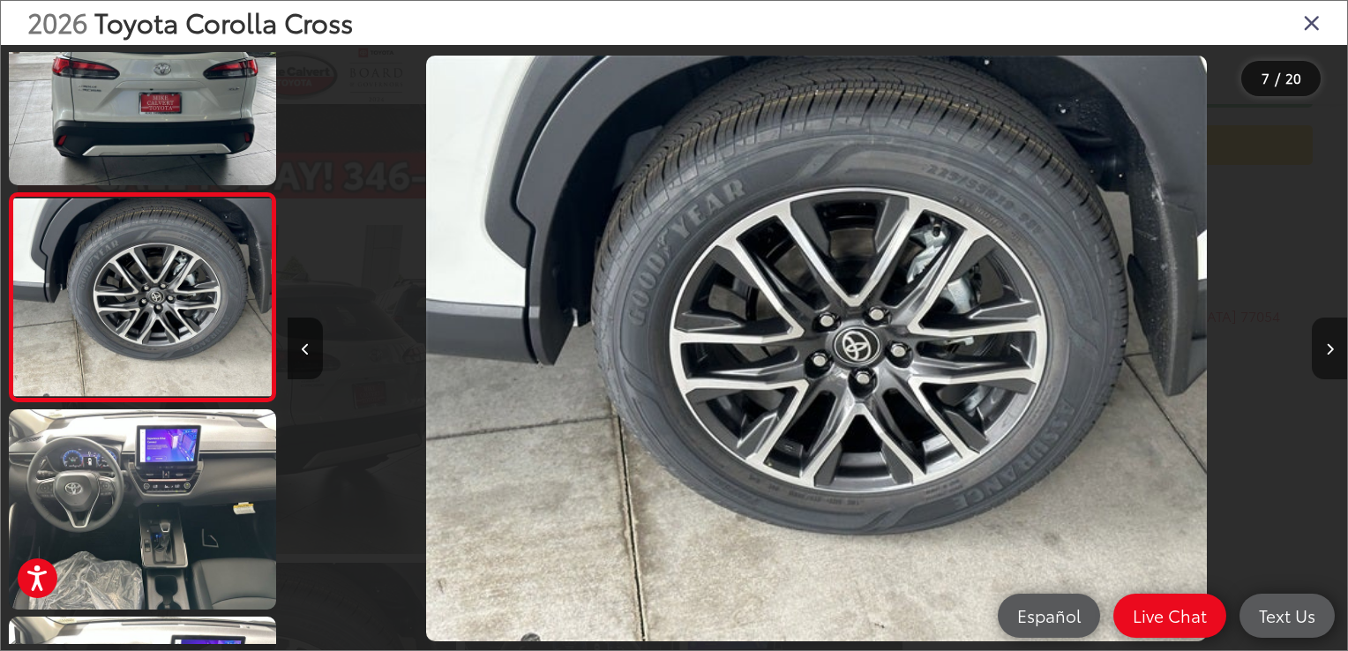
click at [1327, 348] on icon "Next image" at bounding box center [1330, 349] width 8 height 12
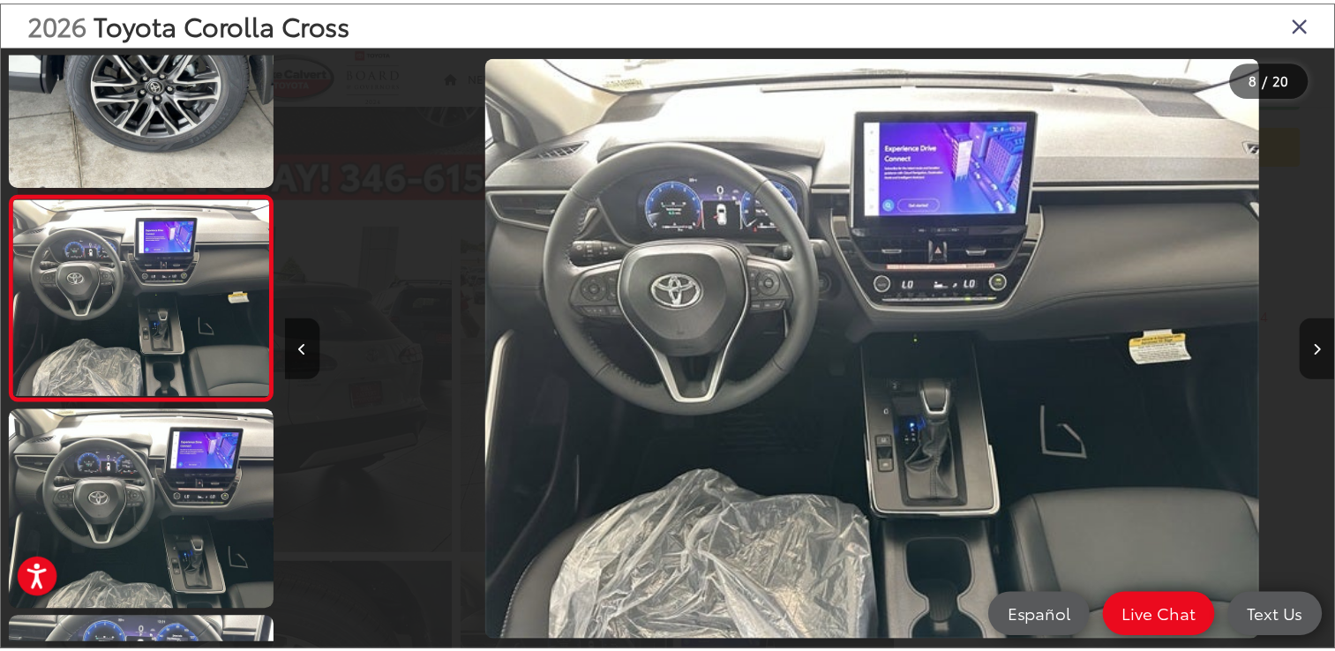
scroll to position [0, 7419]
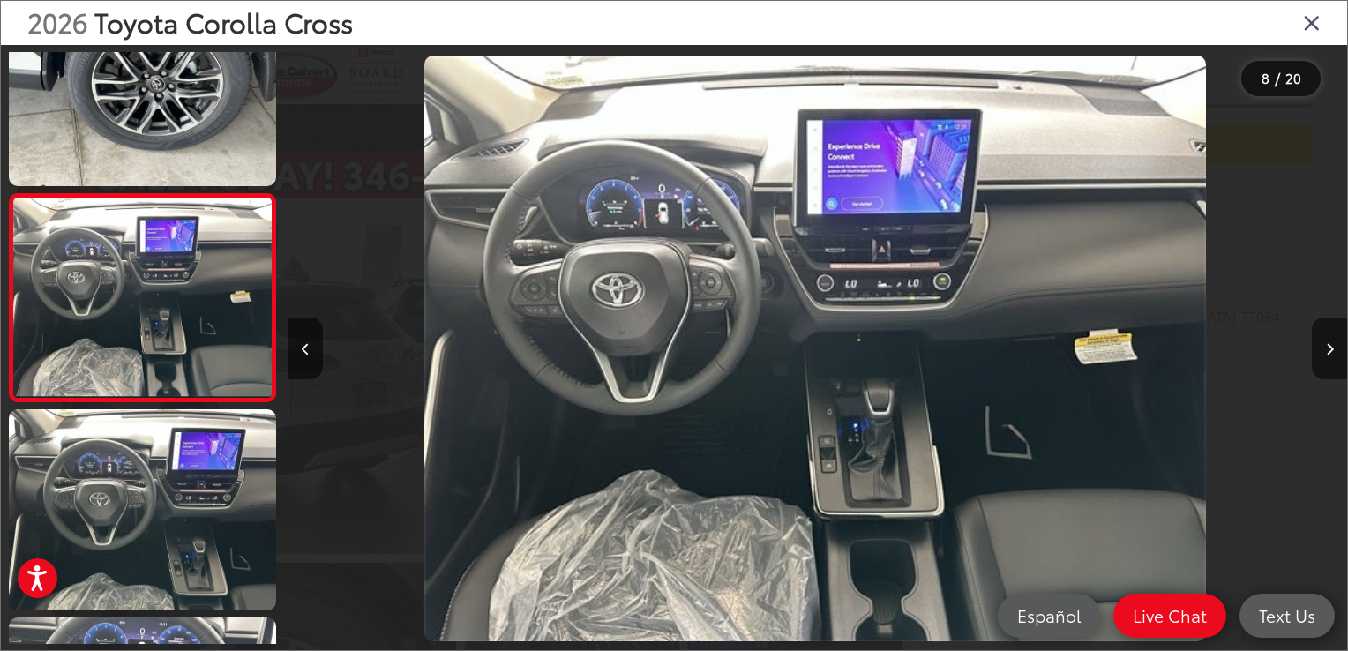
click at [1312, 22] on icon "Close gallery" at bounding box center [1312, 22] width 18 height 23
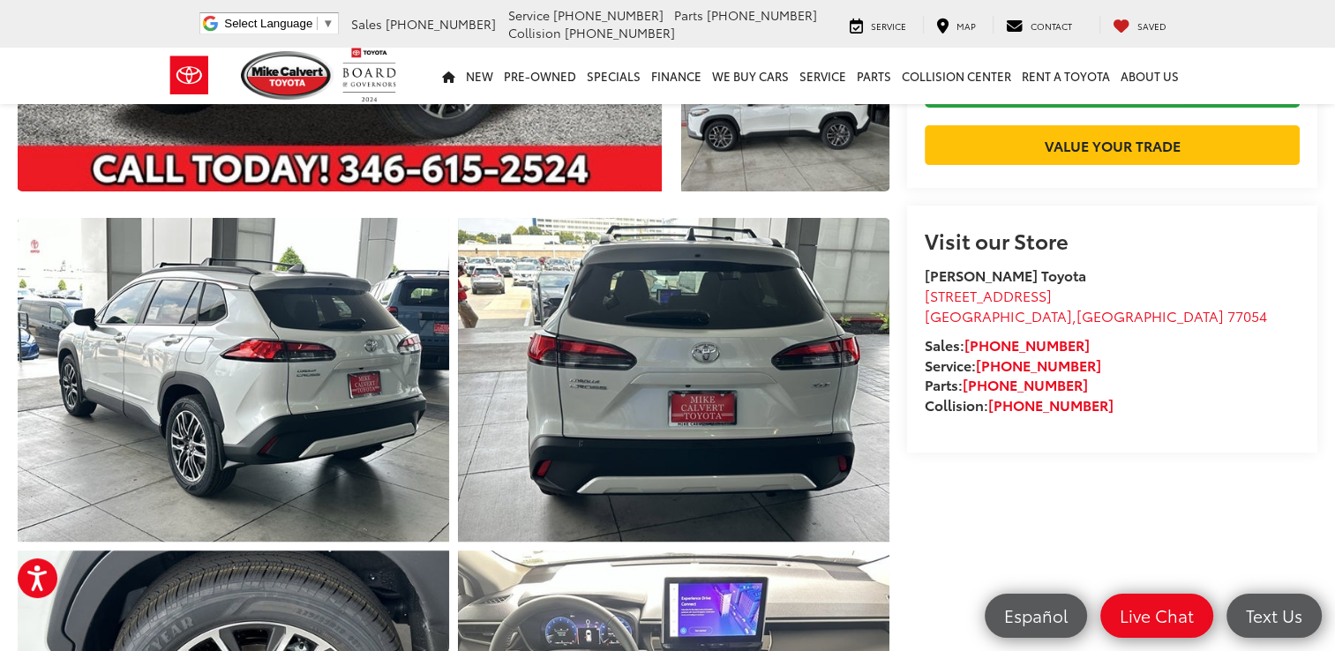
scroll to position [280, 0]
